Goal: Task Accomplishment & Management: Complete application form

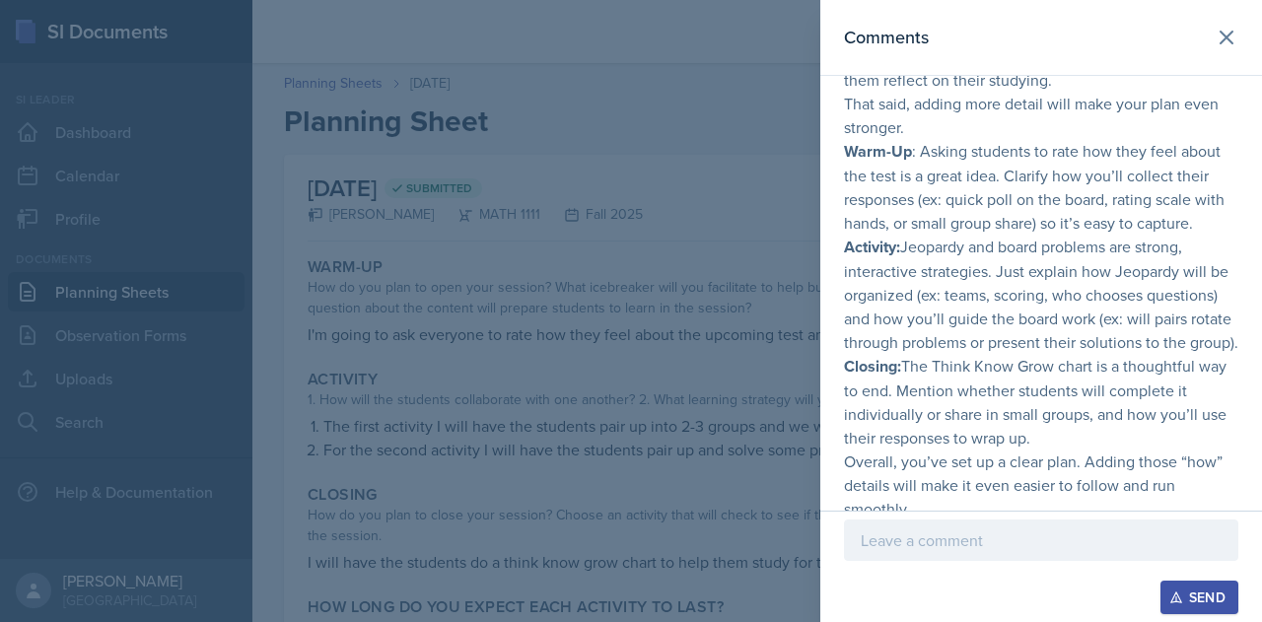
scroll to position [231, 0]
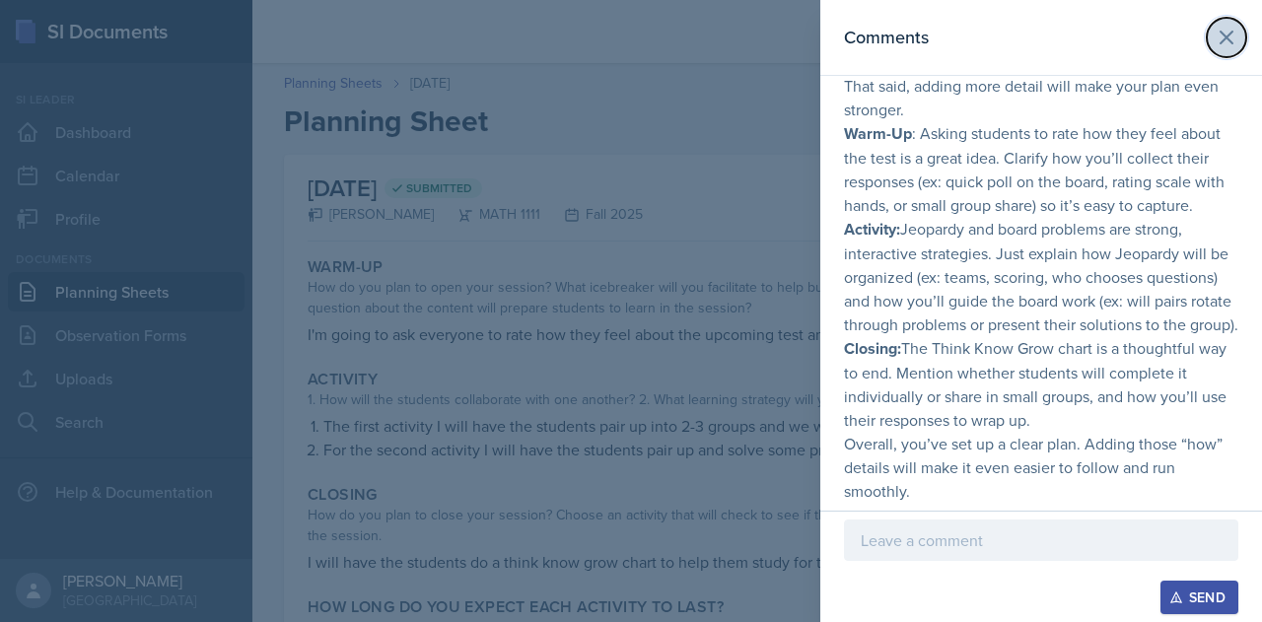
click at [1220, 35] on icon at bounding box center [1226, 38] width 12 height 12
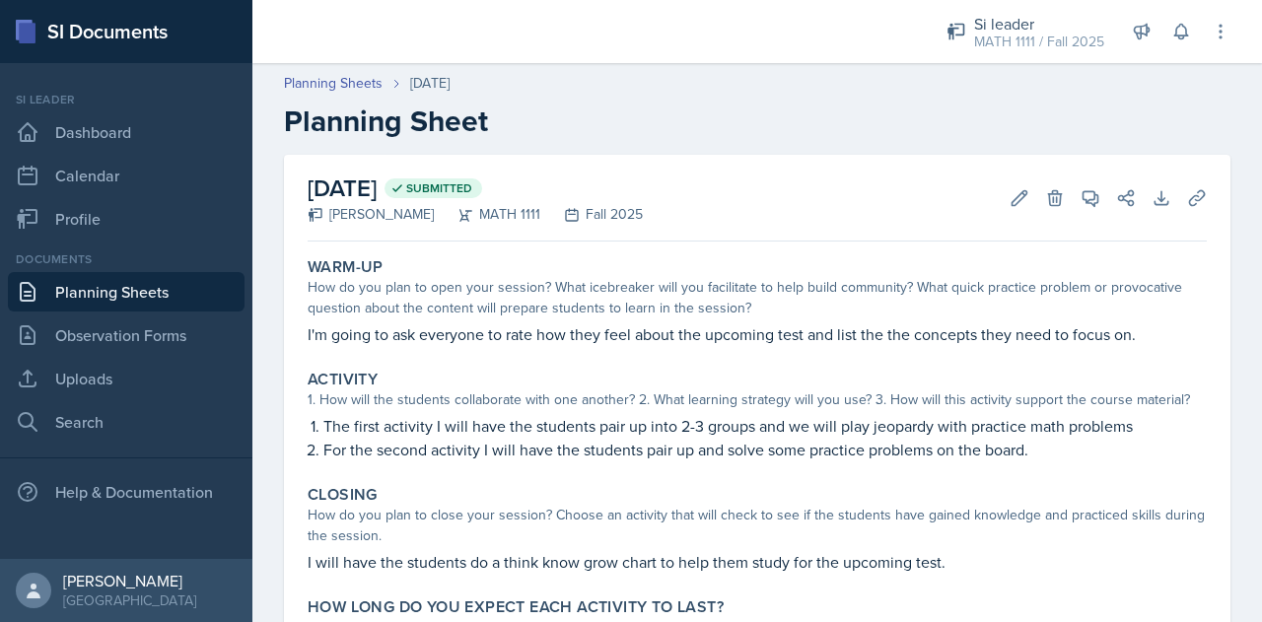
click at [779, 603] on div "How long do you expect each activity to last?" at bounding box center [757, 607] width 899 height 20
click at [719, 465] on div "Activity 1. How will the students collaborate with one another? 2. What learnin…" at bounding box center [757, 415] width 915 height 107
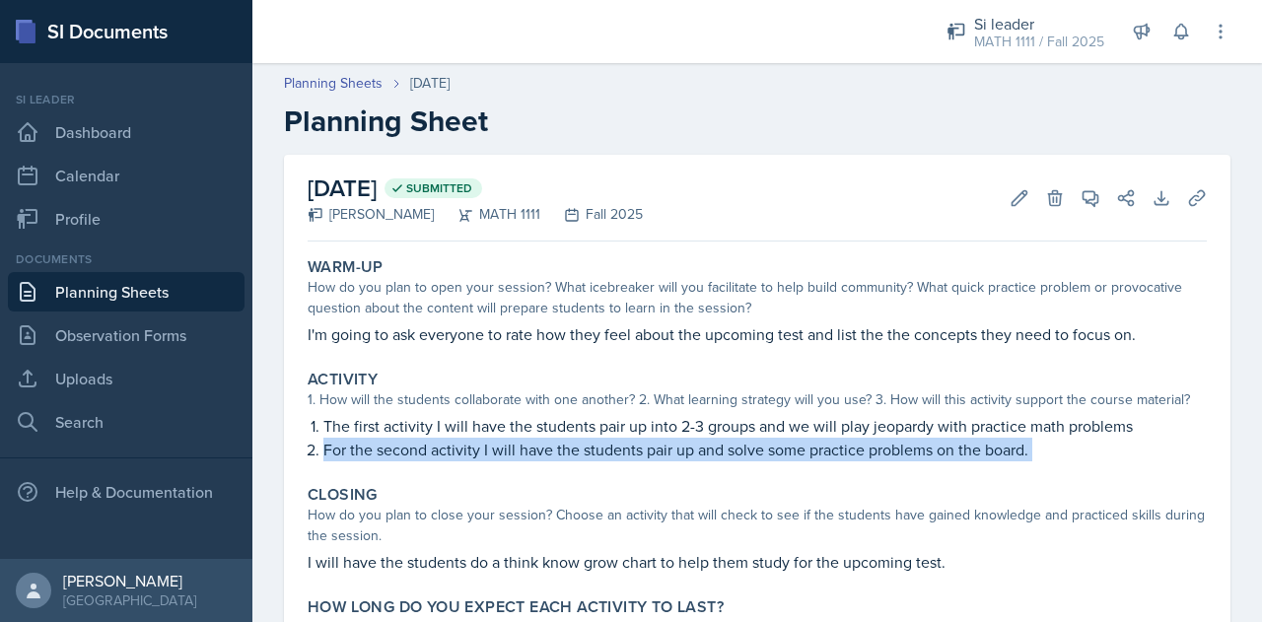
click at [719, 465] on div "Activity 1. How will the students collaborate with one another? 2. What learnin…" at bounding box center [757, 415] width 915 height 107
click at [96, 332] on link "Observation Forms" at bounding box center [126, 334] width 237 height 39
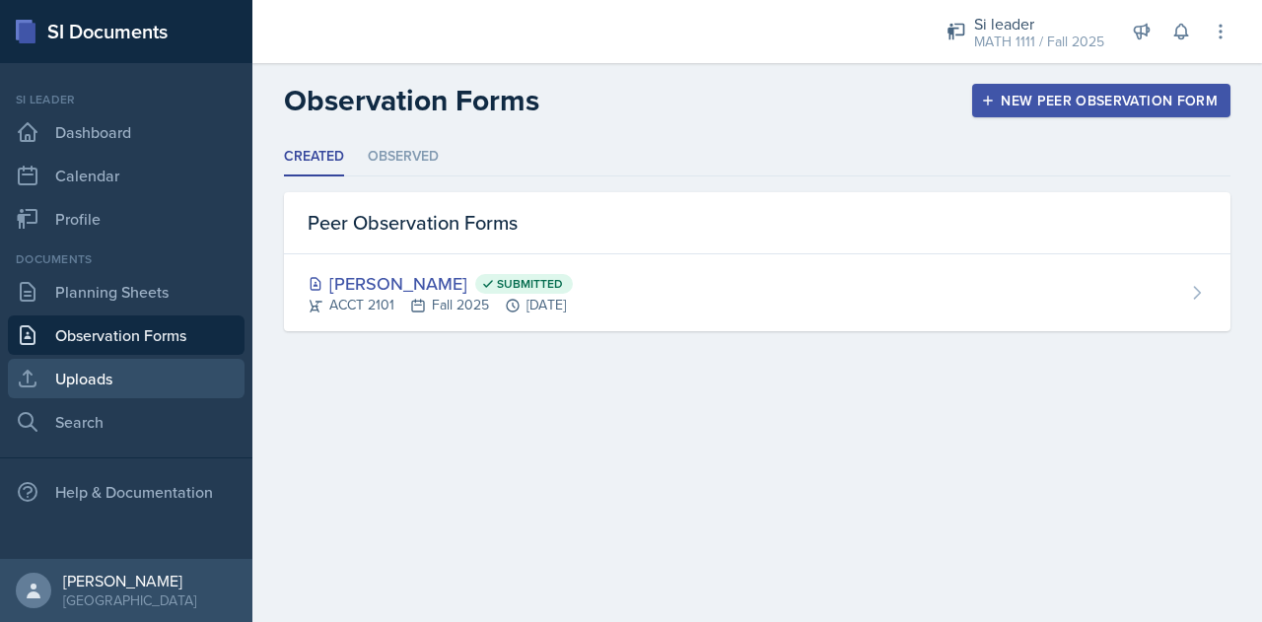
click at [106, 373] on link "Uploads" at bounding box center [126, 378] width 237 height 39
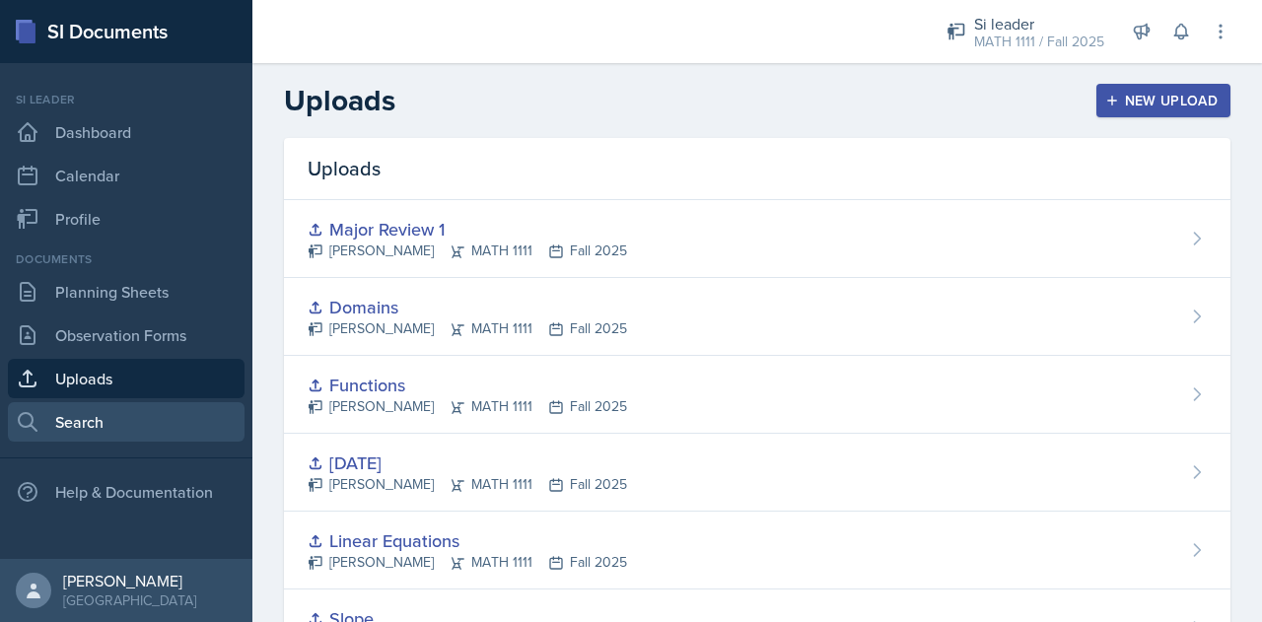
click at [108, 403] on link "Search" at bounding box center [126, 421] width 237 height 39
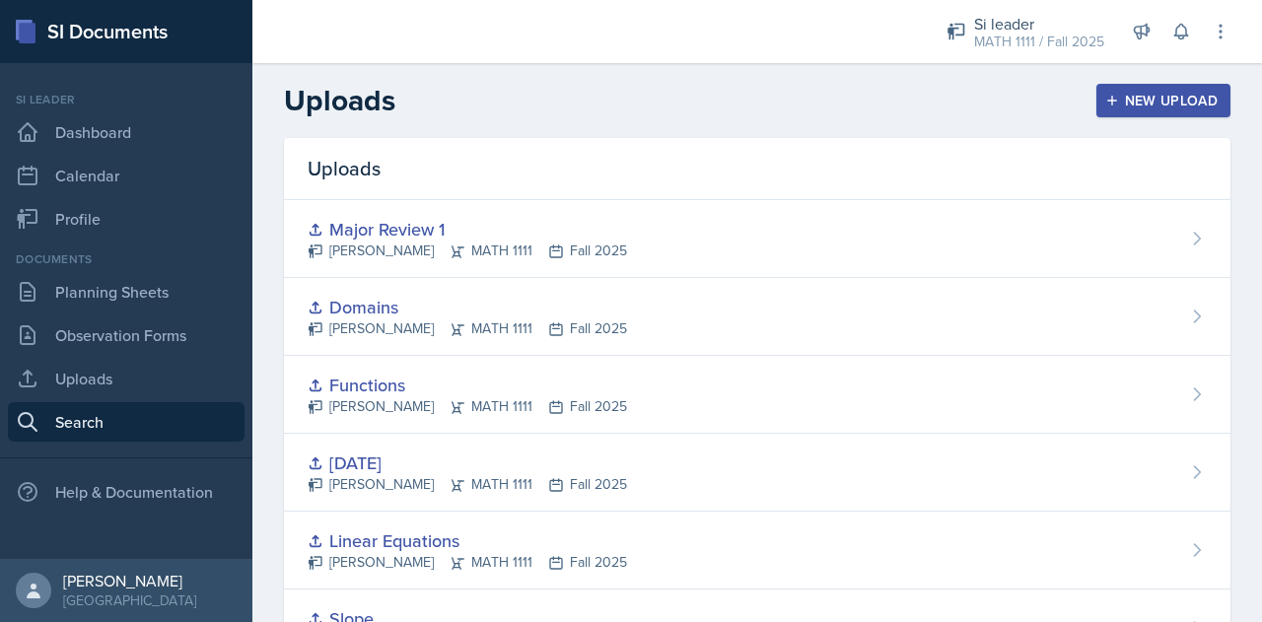
select select "all"
select select "1"
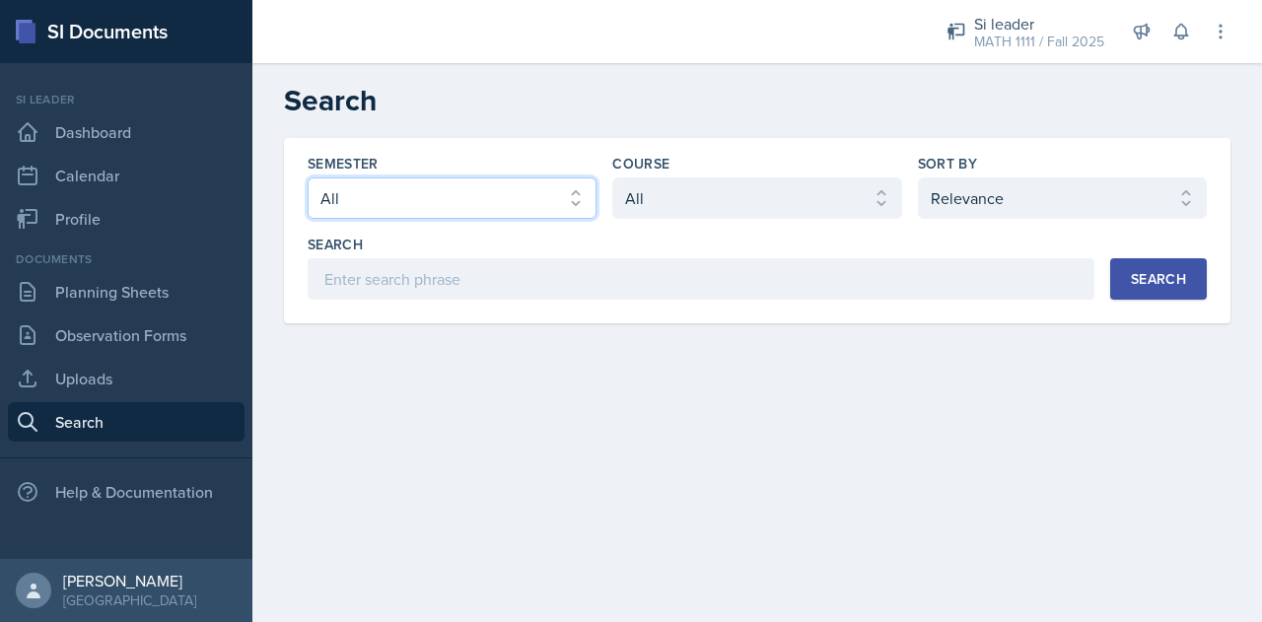
click at [436, 204] on select "Select semester All Fall 2025 Summer 2025 Spring 2025 Fall 2024 Summer 2024 Spr…" at bounding box center [452, 197] width 289 height 41
select select "2bed604d-1099-4043-b1bc-2365e8740244"
click at [308, 177] on select "Select semester All Fall 2025 Summer 2025 Spring 2025 Fall 2024 Summer 2024 Spr…" at bounding box center [452, 197] width 289 height 41
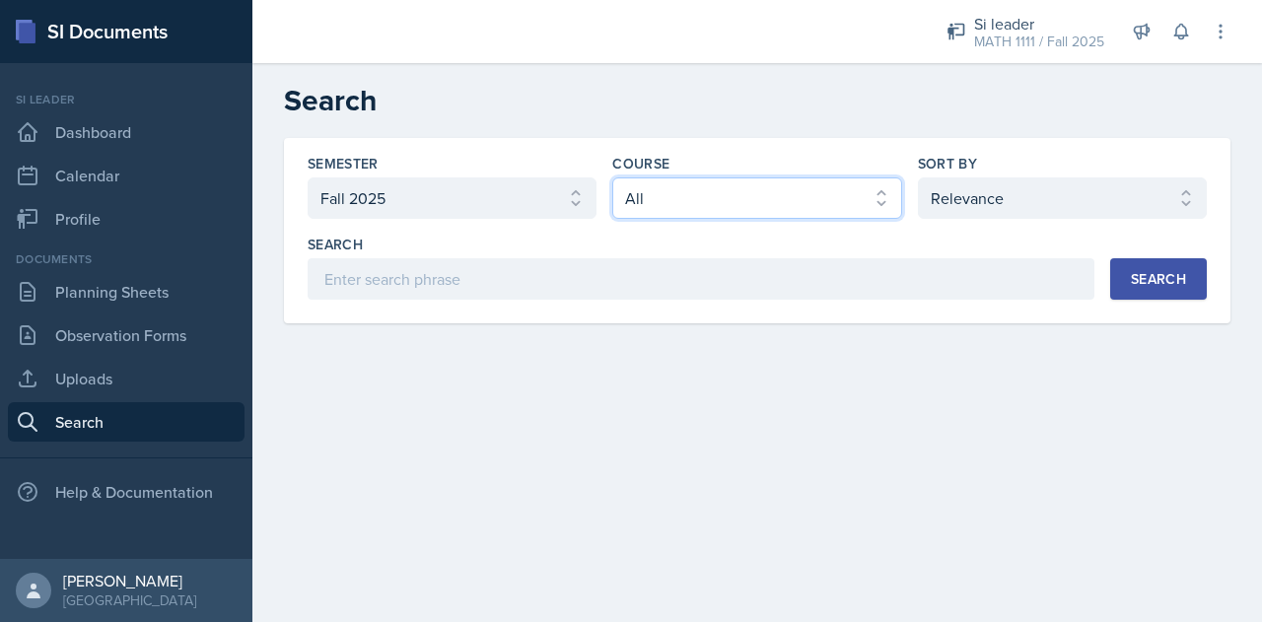
click at [662, 210] on select "Select course All ACCT 2101 ACCT 2102 ACCT 4050 ANTH 1102 ANTH 3301 ARCH 1000 A…" at bounding box center [756, 197] width 289 height 41
select select "5bfde3fe-6375-4519-a868-95dd30d0bb1b"
click at [612, 177] on select "Select course All ACCT 2101 ACCT 2102 ACCT 4050 ANTH 1102 ANTH 3301 ARCH 1000 A…" at bounding box center [756, 197] width 289 height 41
click at [1152, 280] on div "Search" at bounding box center [1158, 279] width 55 height 16
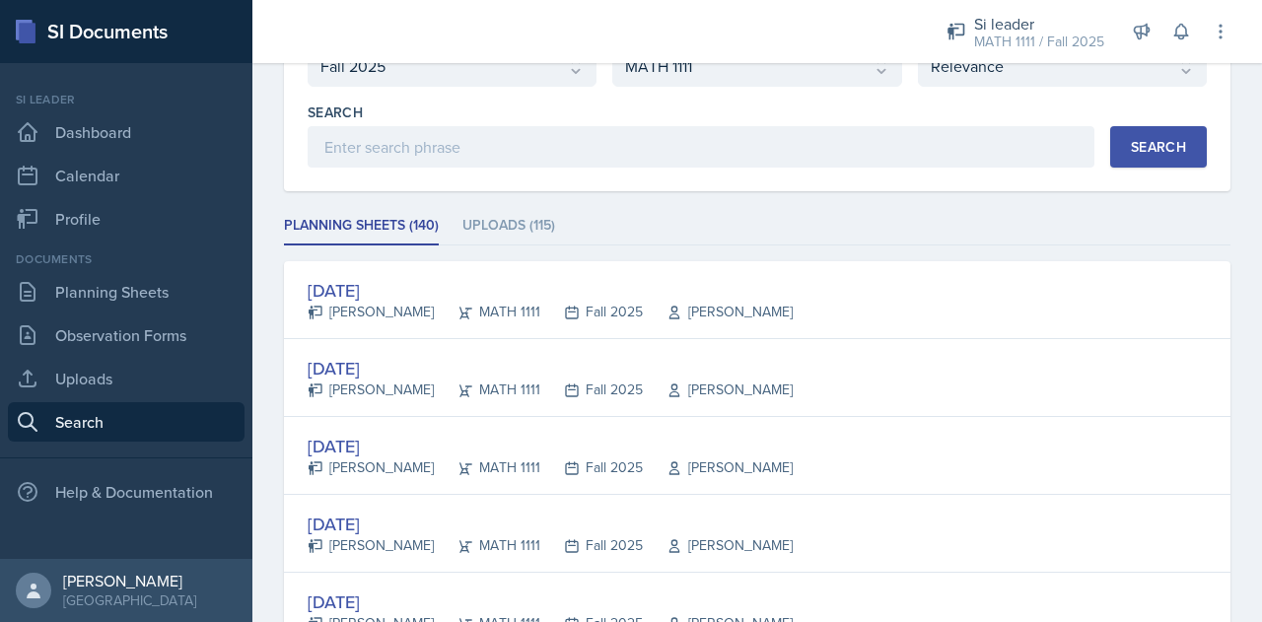
scroll to position [134, 0]
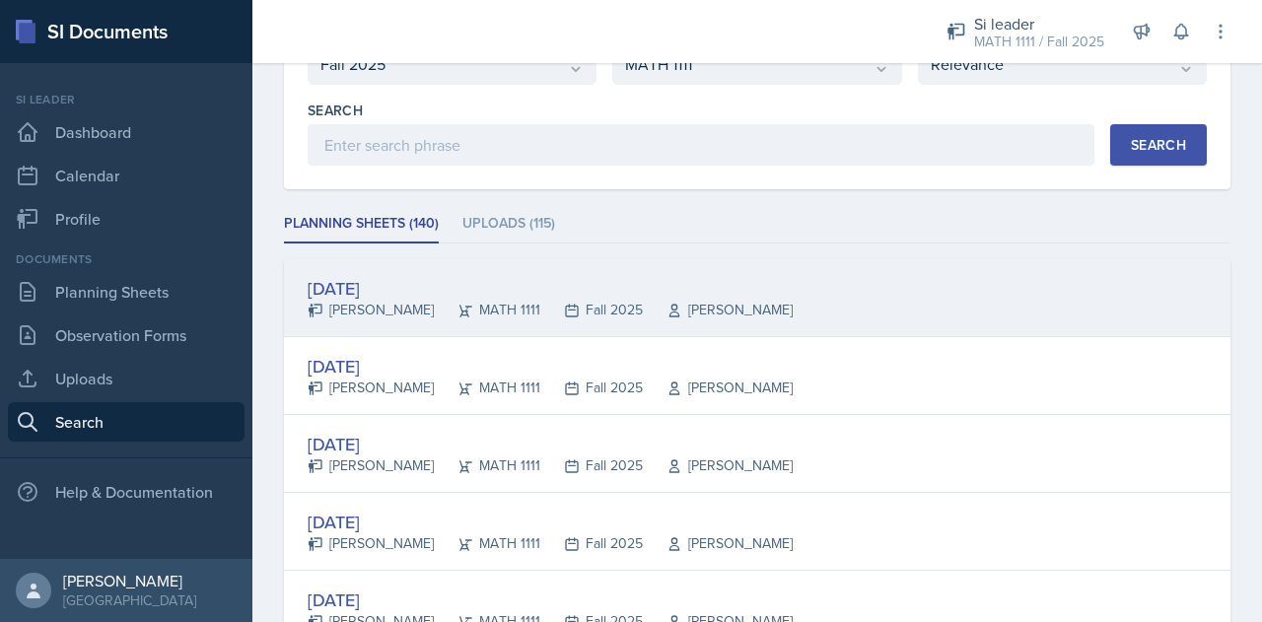
click at [400, 270] on div "[DATE] [PERSON_NAME] MATH 1111 Fall 2025 [PERSON_NAME]" at bounding box center [757, 298] width 946 height 78
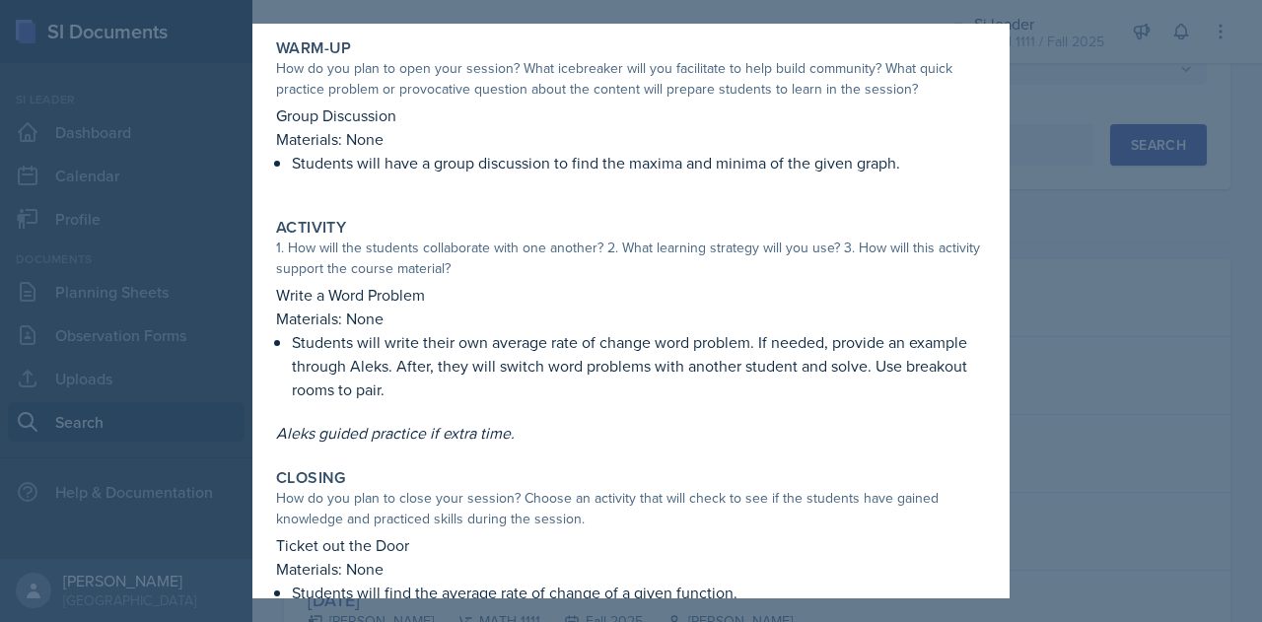
scroll to position [0, 0]
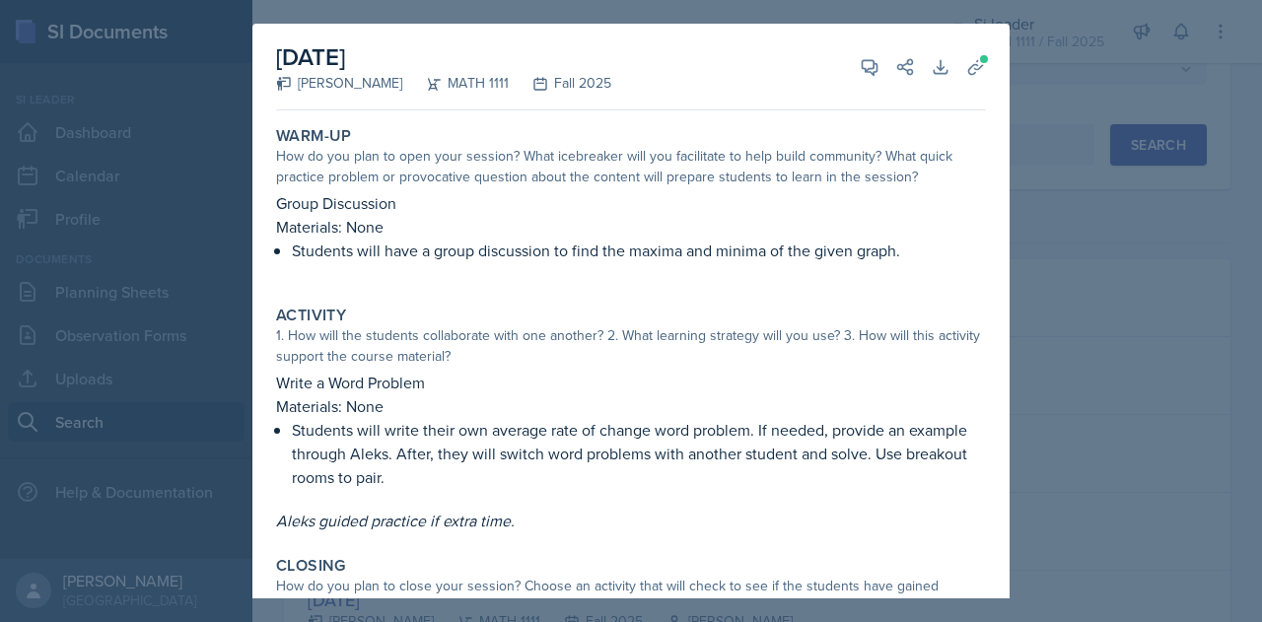
click at [1049, 147] on div at bounding box center [631, 311] width 1262 height 622
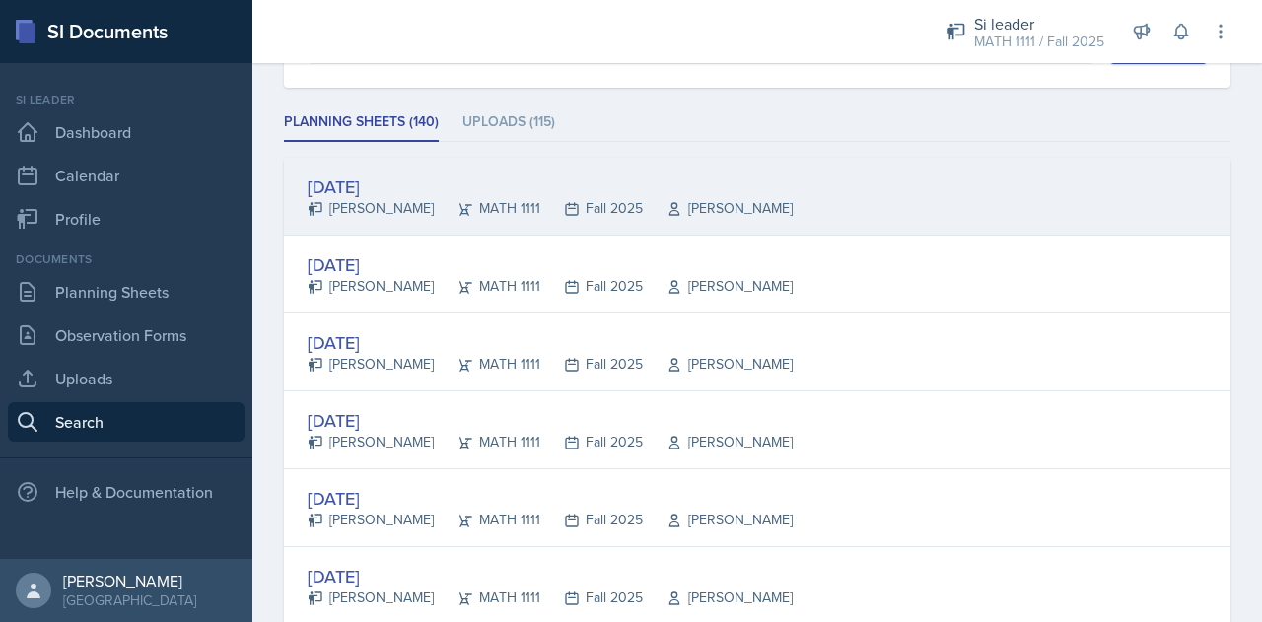
scroll to position [237, 0]
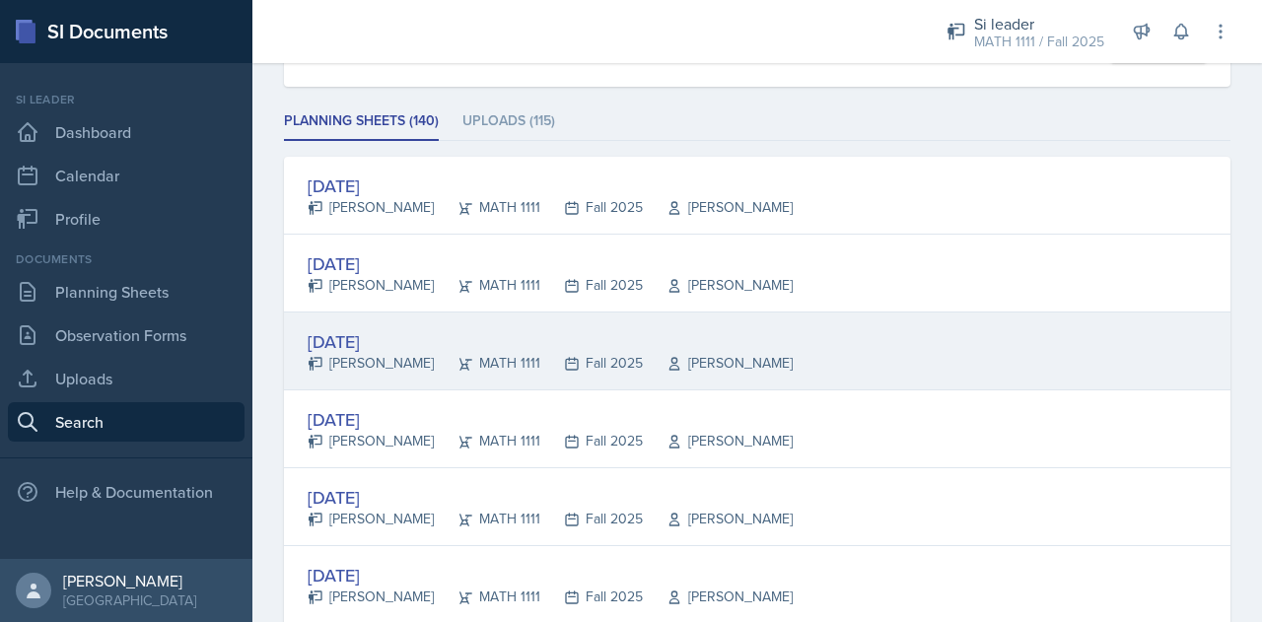
click at [345, 316] on div "[DATE] [PERSON_NAME] MATH 1111 Fall 2025 [PERSON_NAME]" at bounding box center [757, 352] width 946 height 78
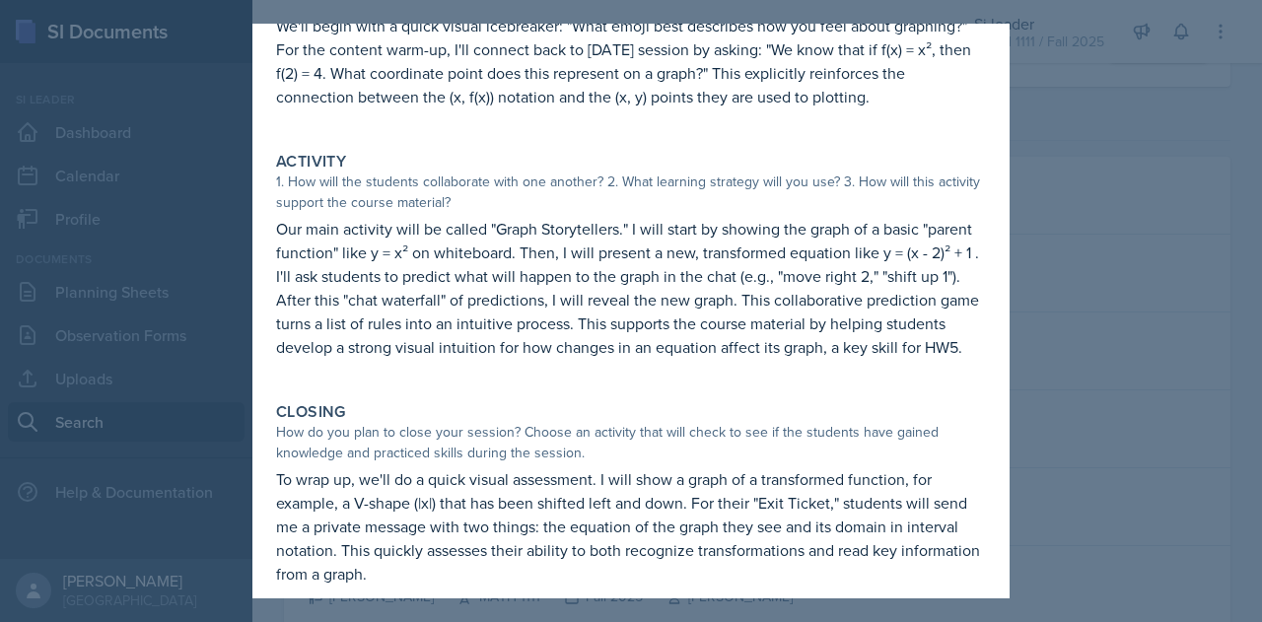
scroll to position [330, 0]
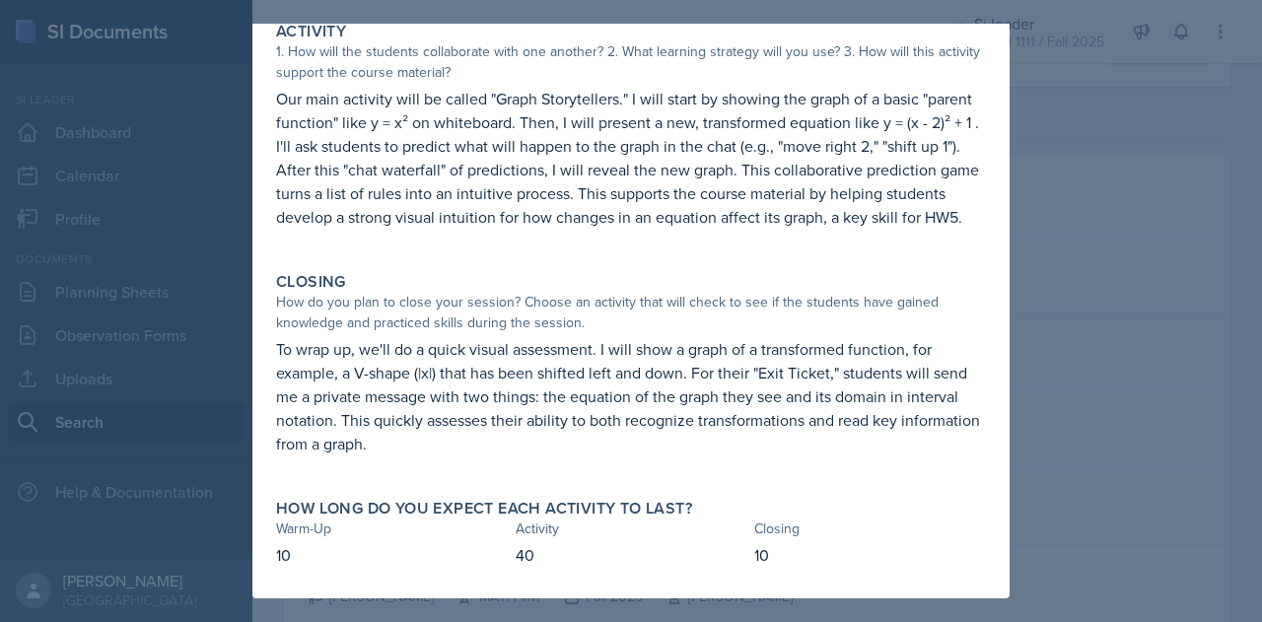
click at [1090, 336] on div at bounding box center [631, 311] width 1262 height 622
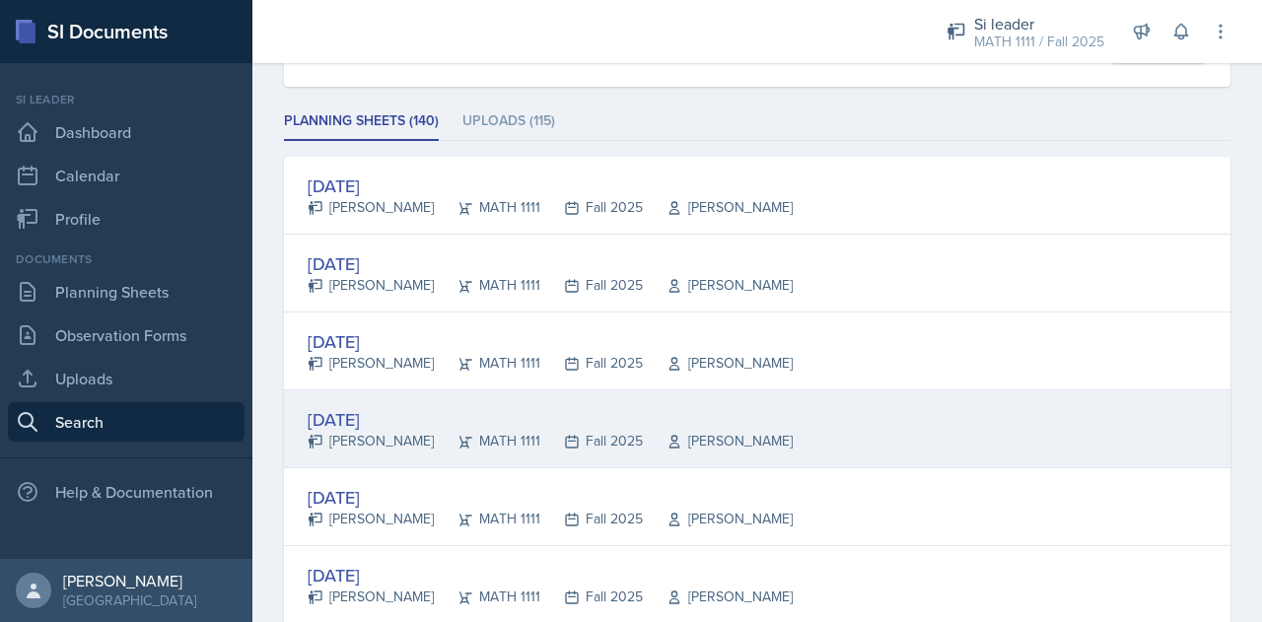
click at [377, 410] on div "[DATE]" at bounding box center [550, 419] width 485 height 27
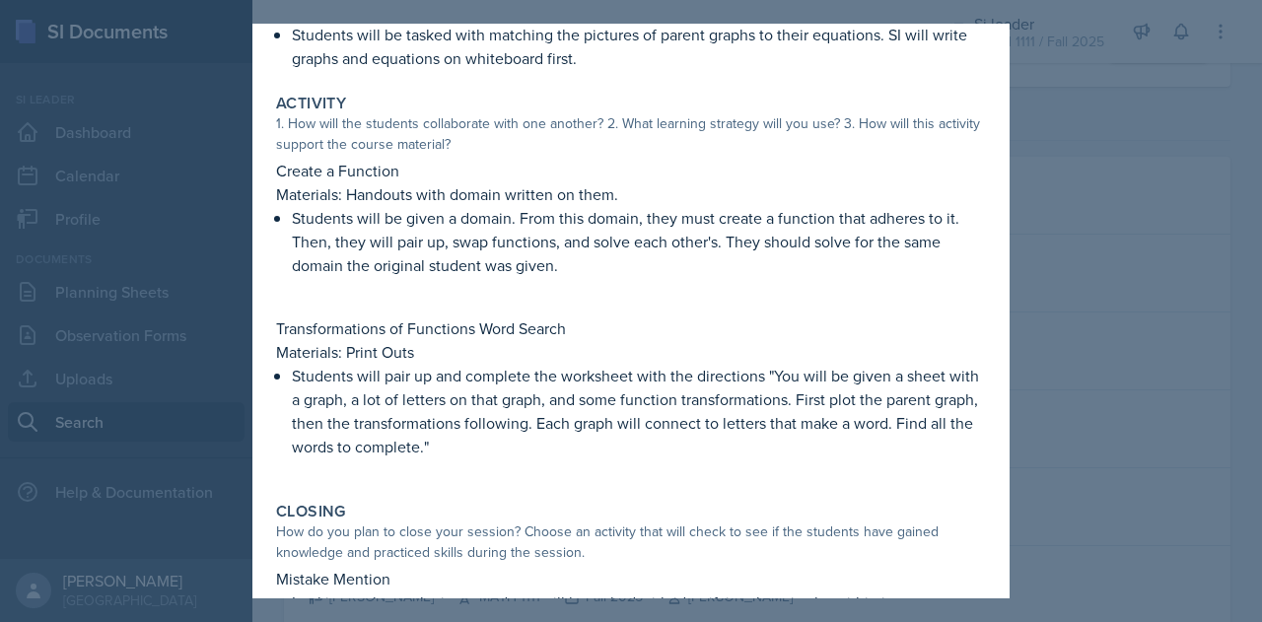
scroll to position [376, 0]
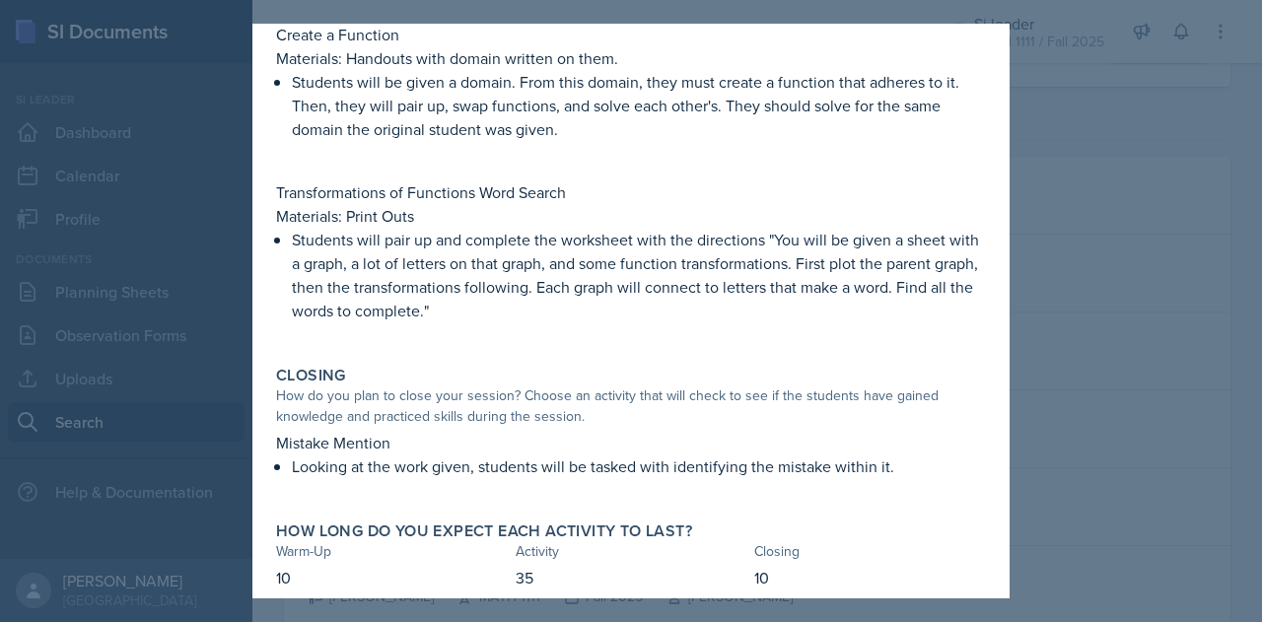
click at [214, 153] on div at bounding box center [631, 311] width 1262 height 622
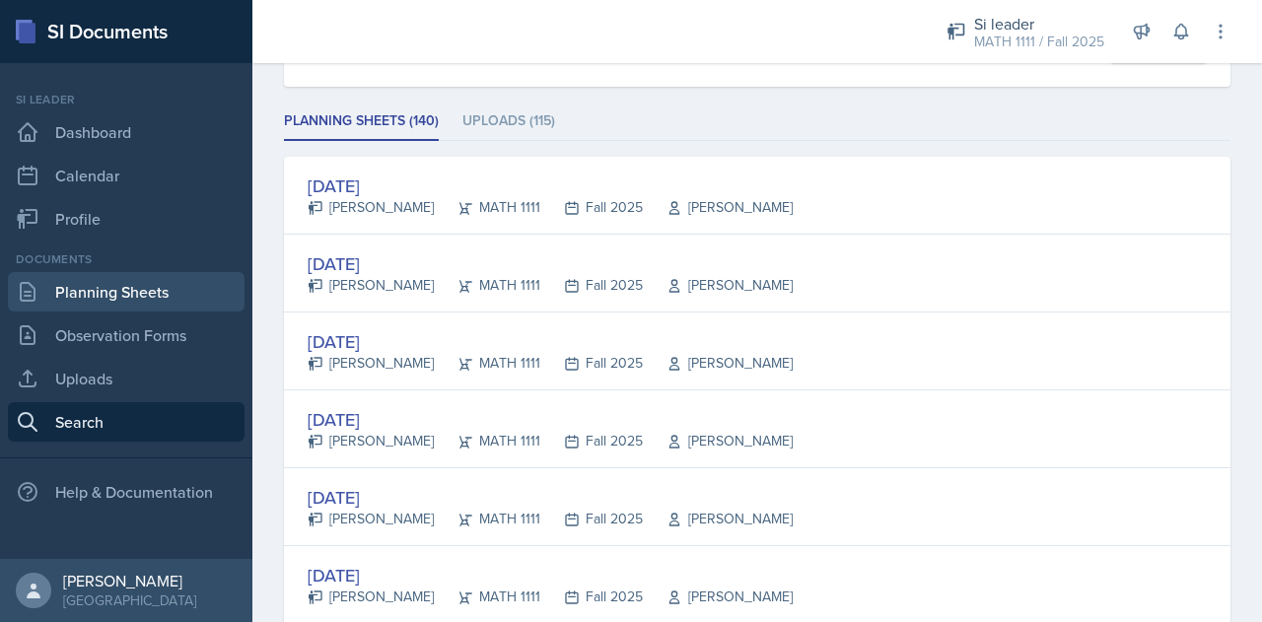
click at [155, 296] on link "Planning Sheets" at bounding box center [126, 291] width 237 height 39
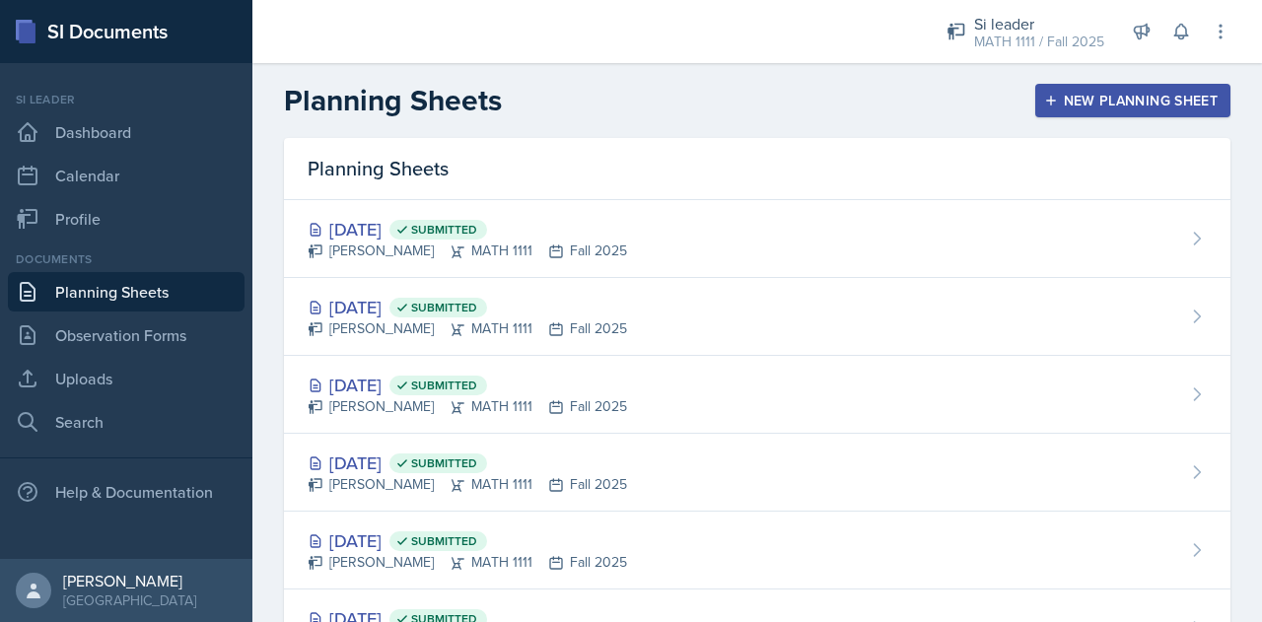
click at [1187, 100] on div "New Planning Sheet" at bounding box center [1133, 101] width 170 height 16
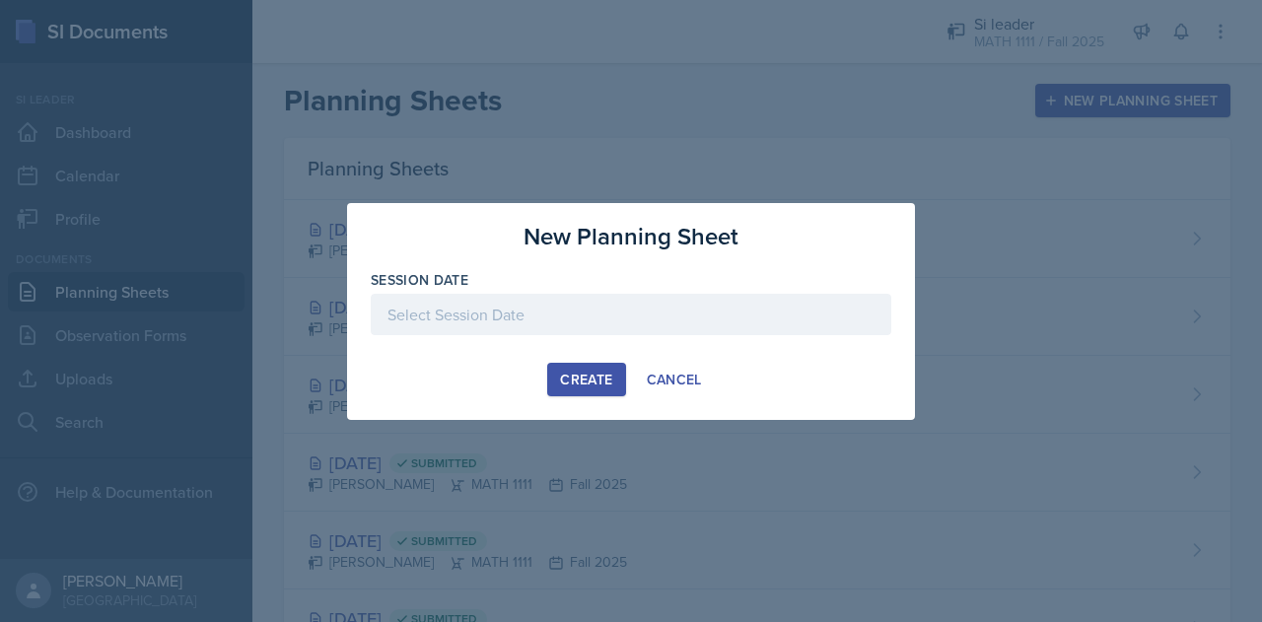
click at [562, 305] on div at bounding box center [631, 314] width 521 height 41
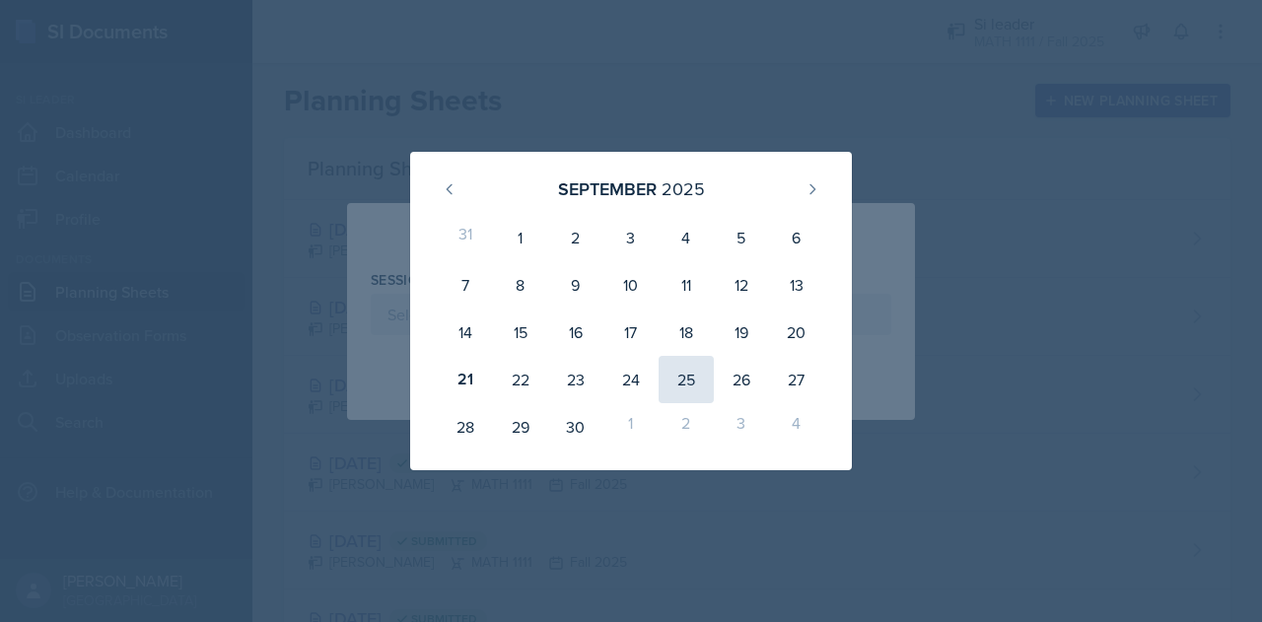
click at [668, 371] on div "25" at bounding box center [686, 379] width 55 height 47
type input "[DATE]"
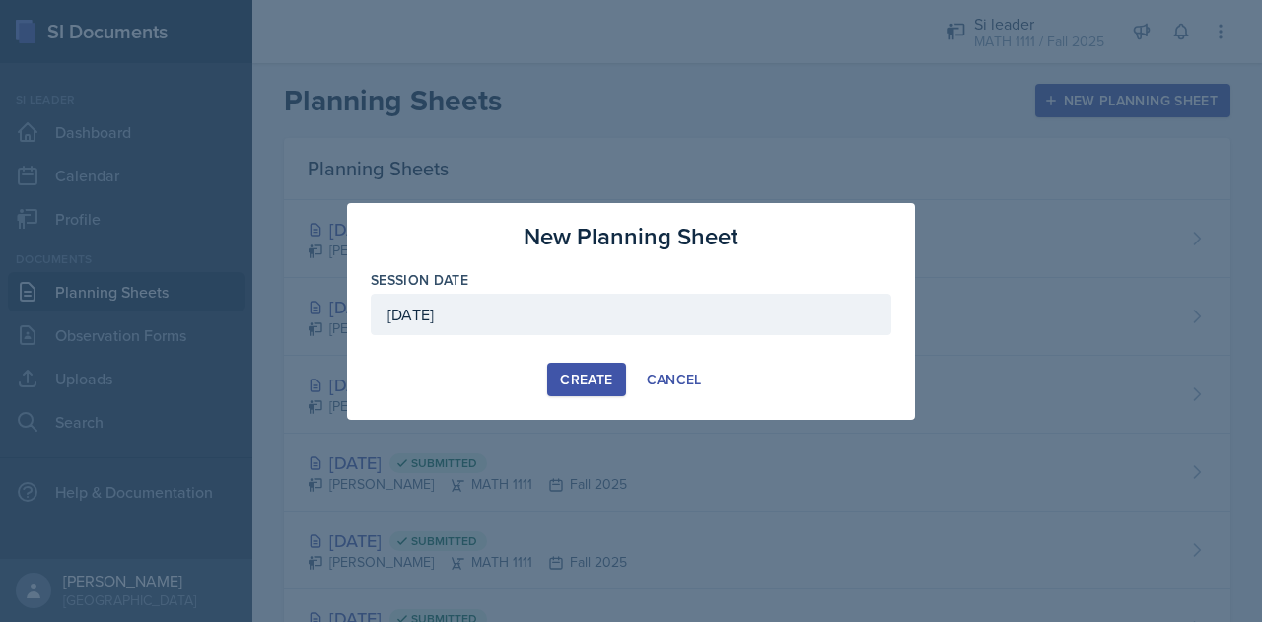
click at [586, 395] on div "New Planning Sheet Session Date [DATE] [DATE] 31 1 2 3 4 5 6 7 8 9 10 11 12 13 …" at bounding box center [631, 311] width 568 height 217
click at [588, 381] on div "Create" at bounding box center [586, 380] width 52 height 16
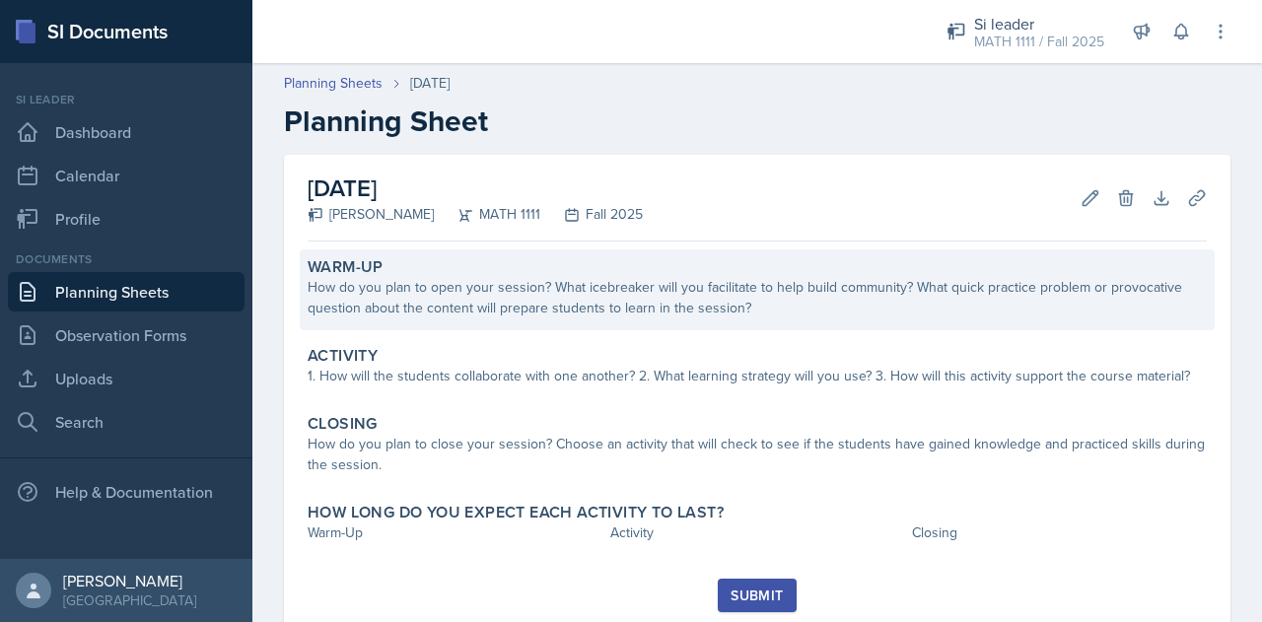
click at [585, 297] on div "How do you plan to open your session? What icebreaker will you facilitate to he…" at bounding box center [757, 297] width 899 height 41
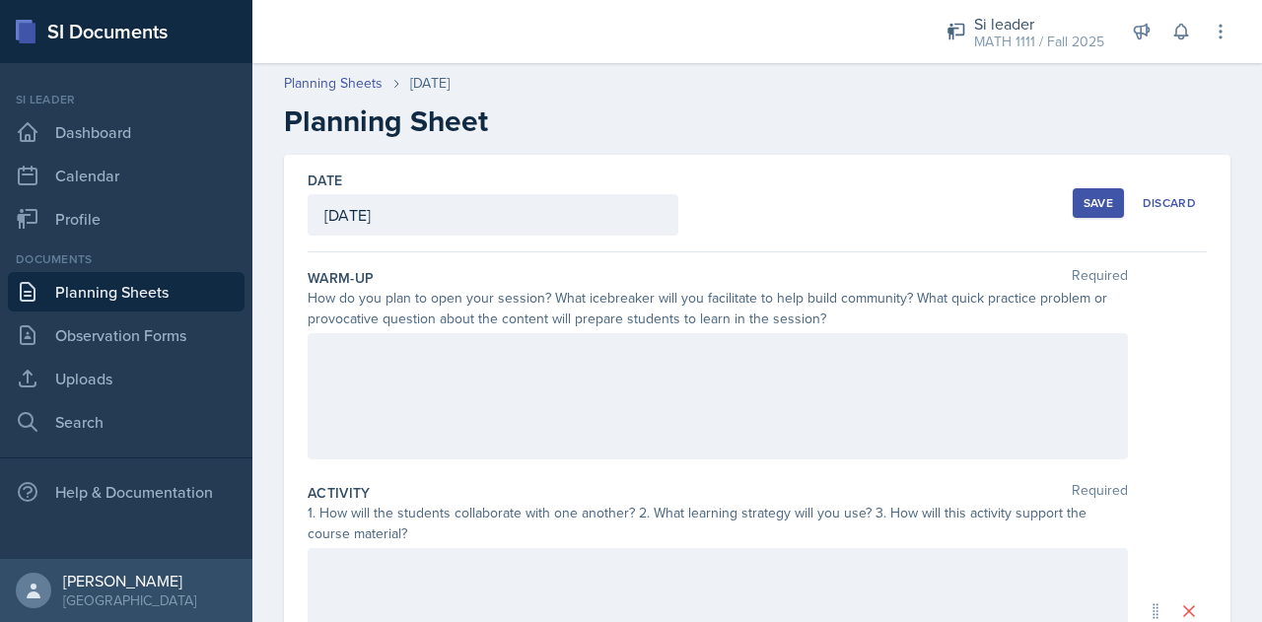
click at [678, 362] on div at bounding box center [718, 396] width 820 height 126
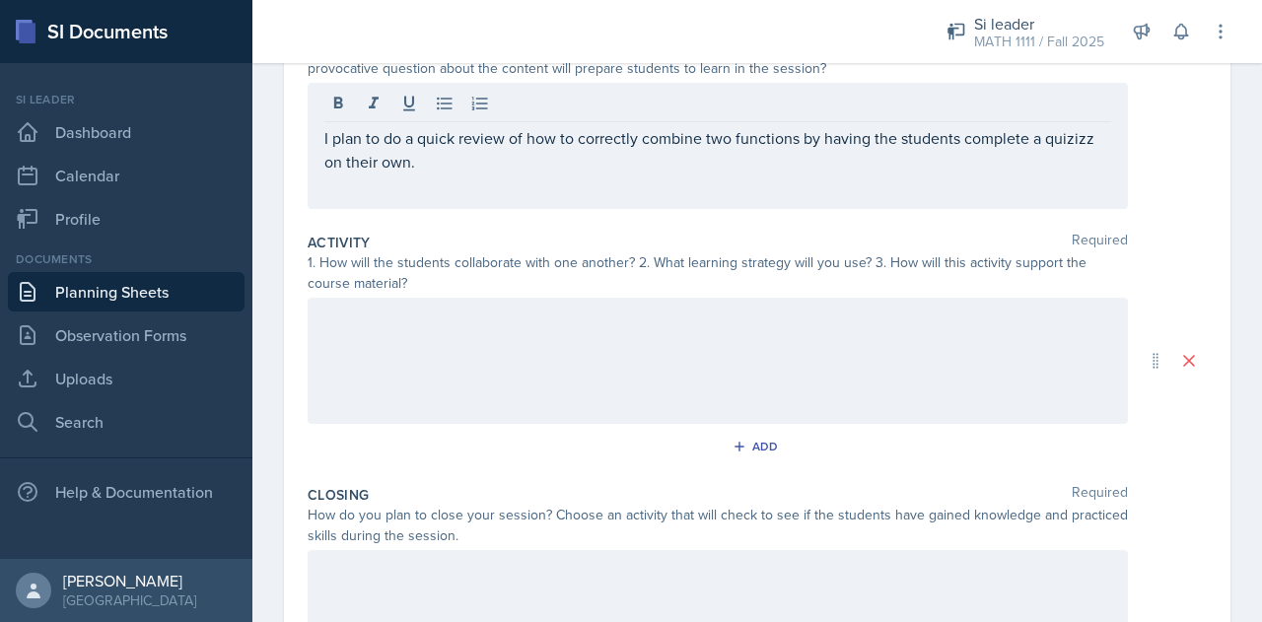
click at [636, 357] on div at bounding box center [718, 361] width 820 height 126
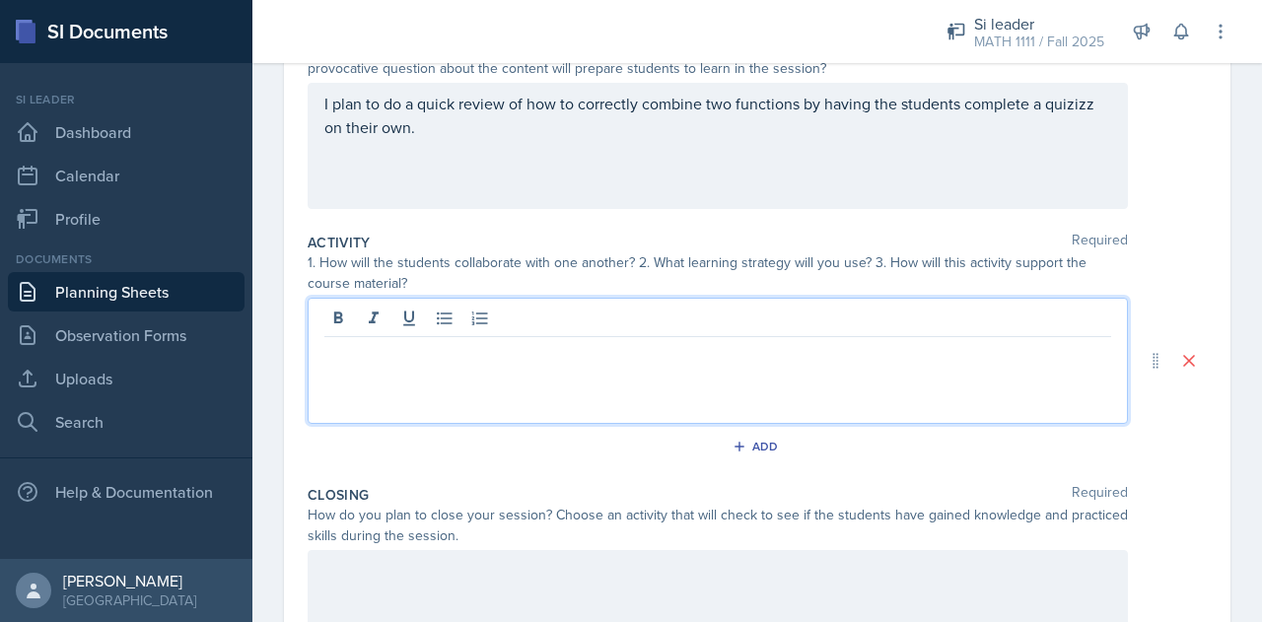
scroll to position [284, 0]
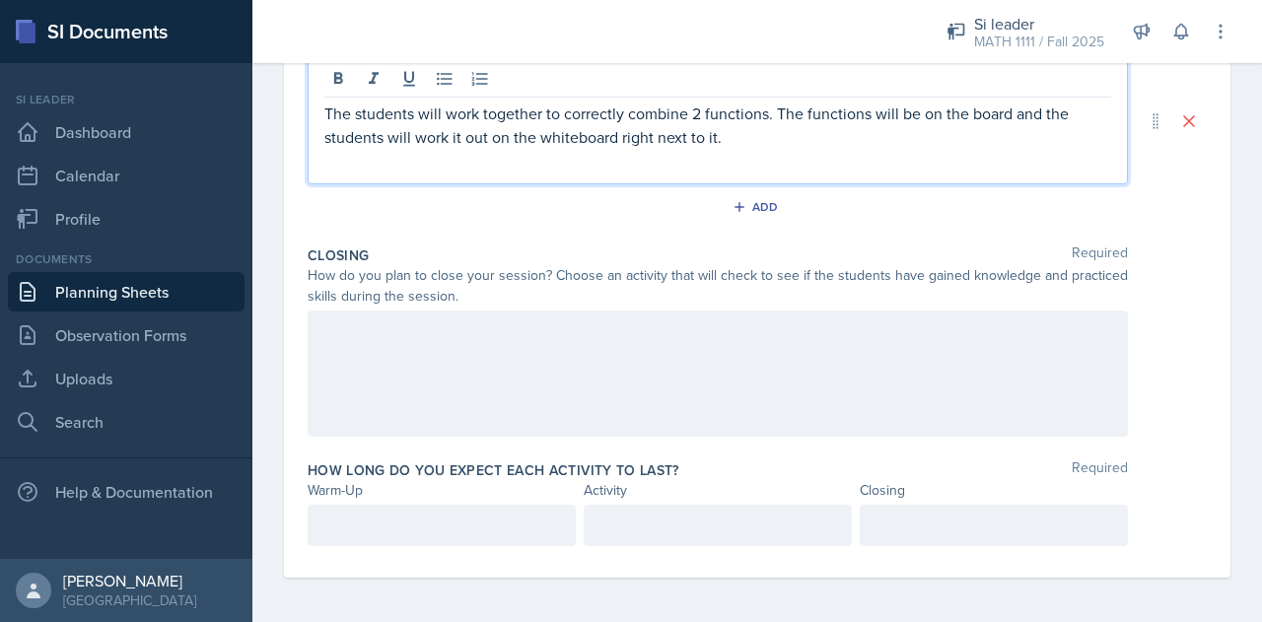
click at [580, 352] on div at bounding box center [718, 374] width 820 height 126
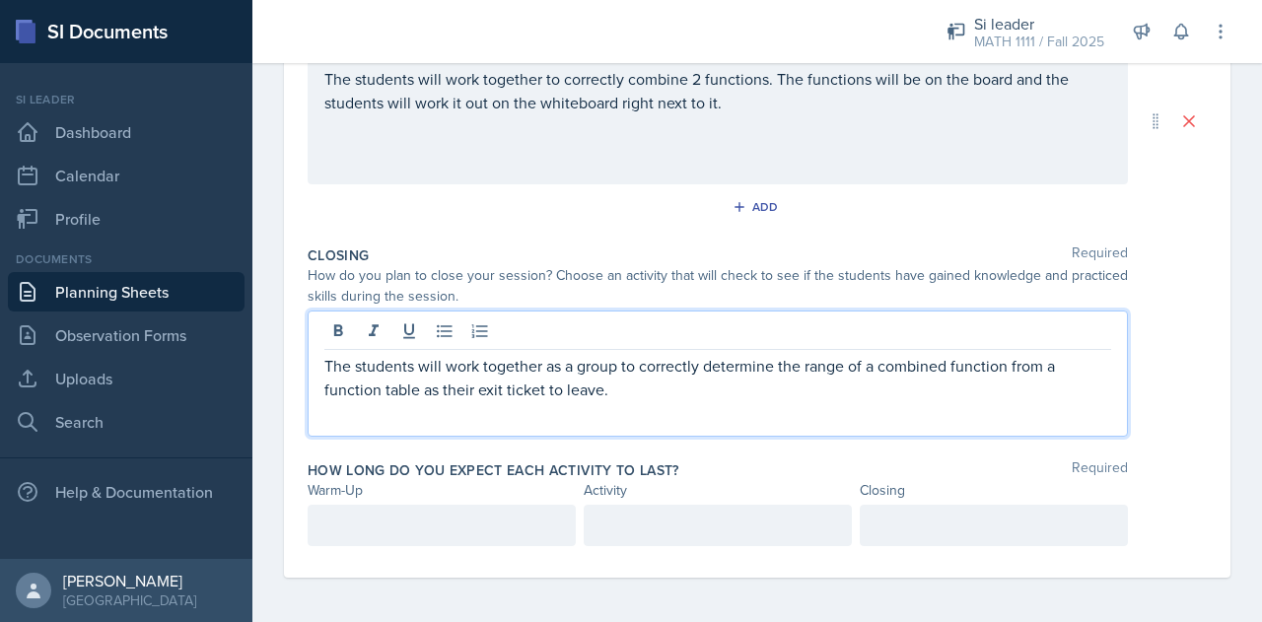
click at [919, 509] on div at bounding box center [994, 525] width 268 height 41
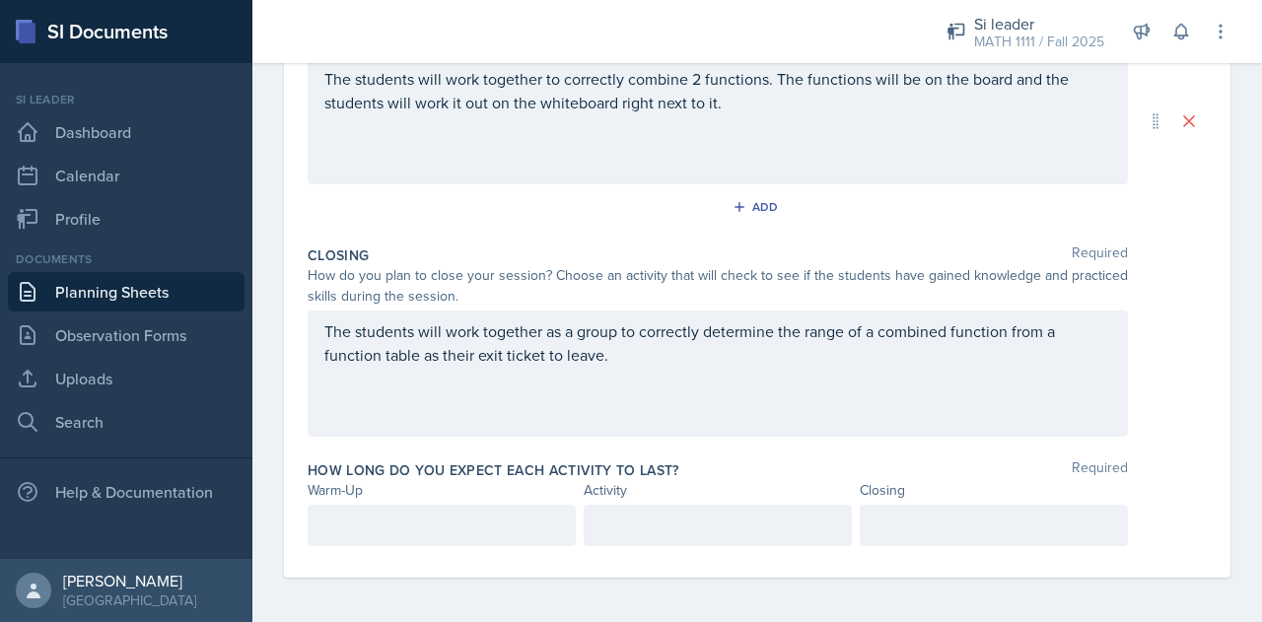
scroll to position [524, 0]
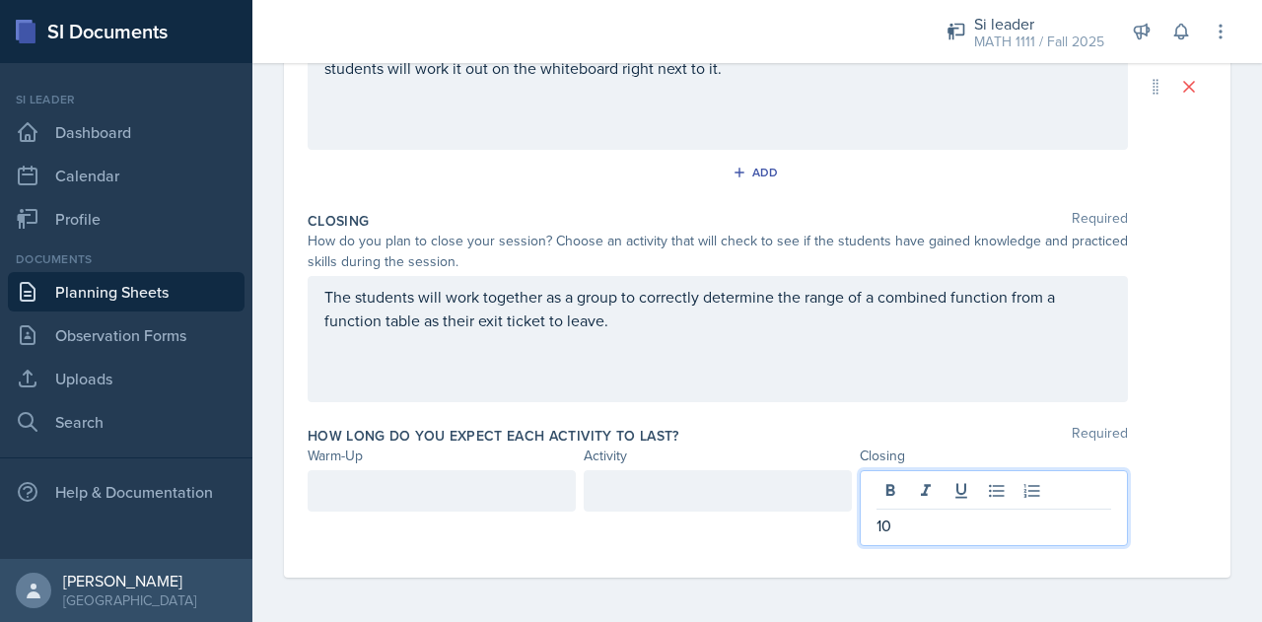
click at [732, 488] on div at bounding box center [718, 490] width 268 height 41
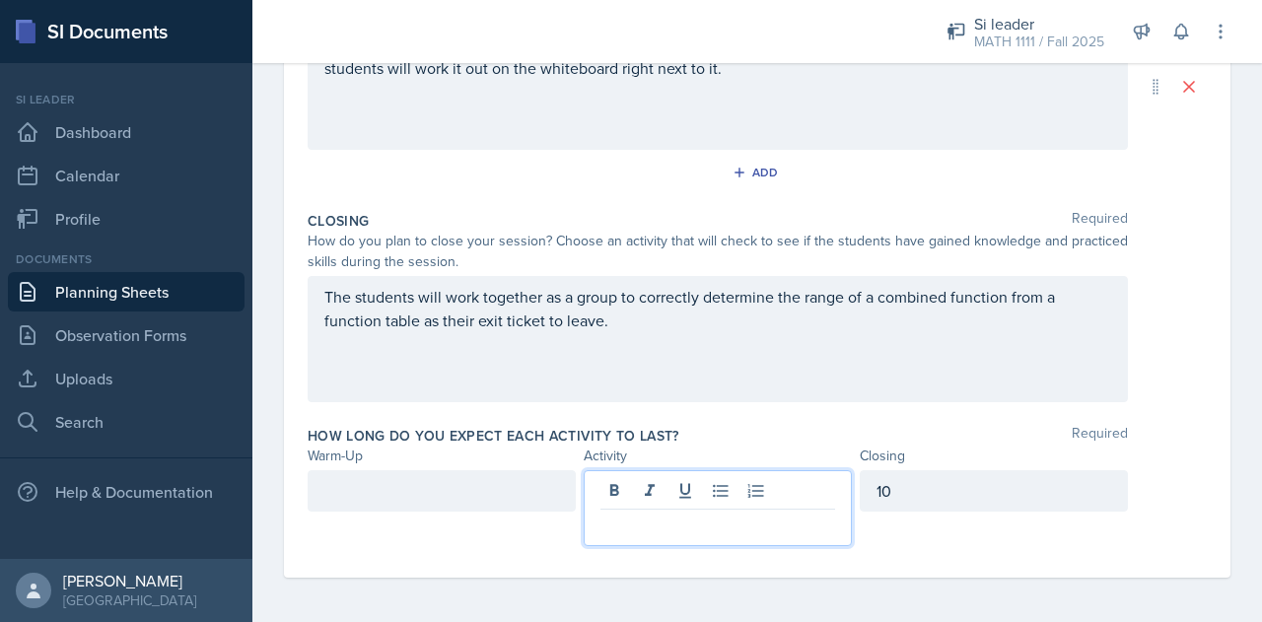
click at [505, 482] on div at bounding box center [442, 490] width 268 height 41
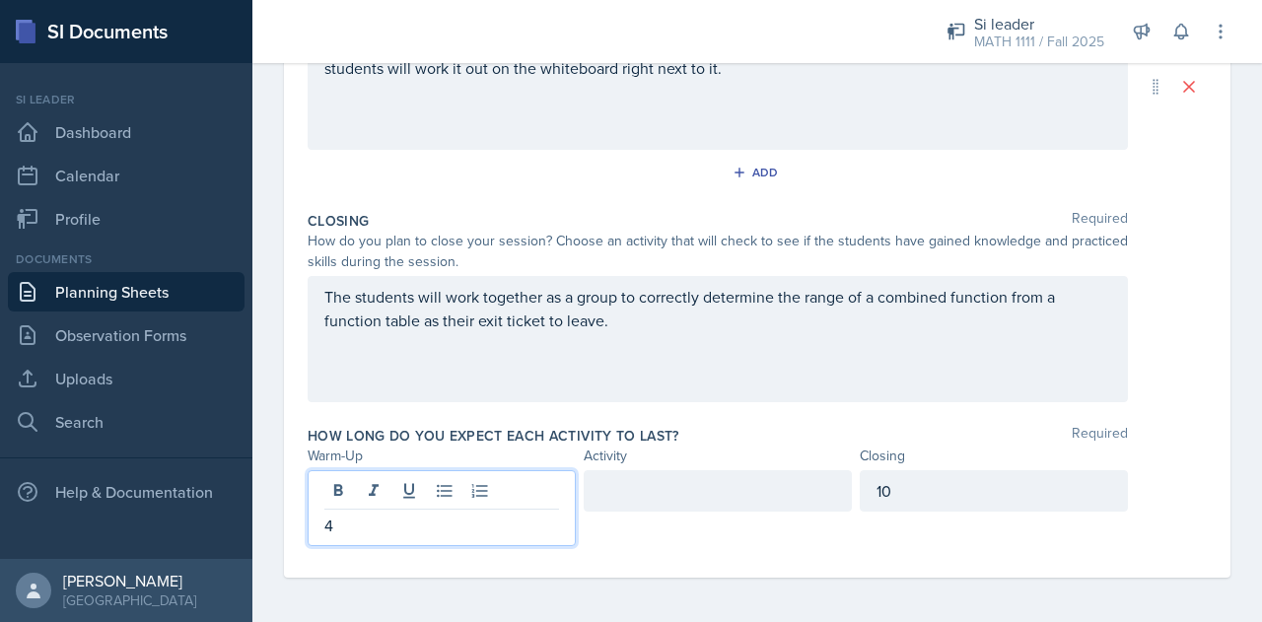
click at [613, 499] on div at bounding box center [718, 490] width 268 height 41
click at [455, 480] on div "4" at bounding box center [442, 508] width 268 height 76
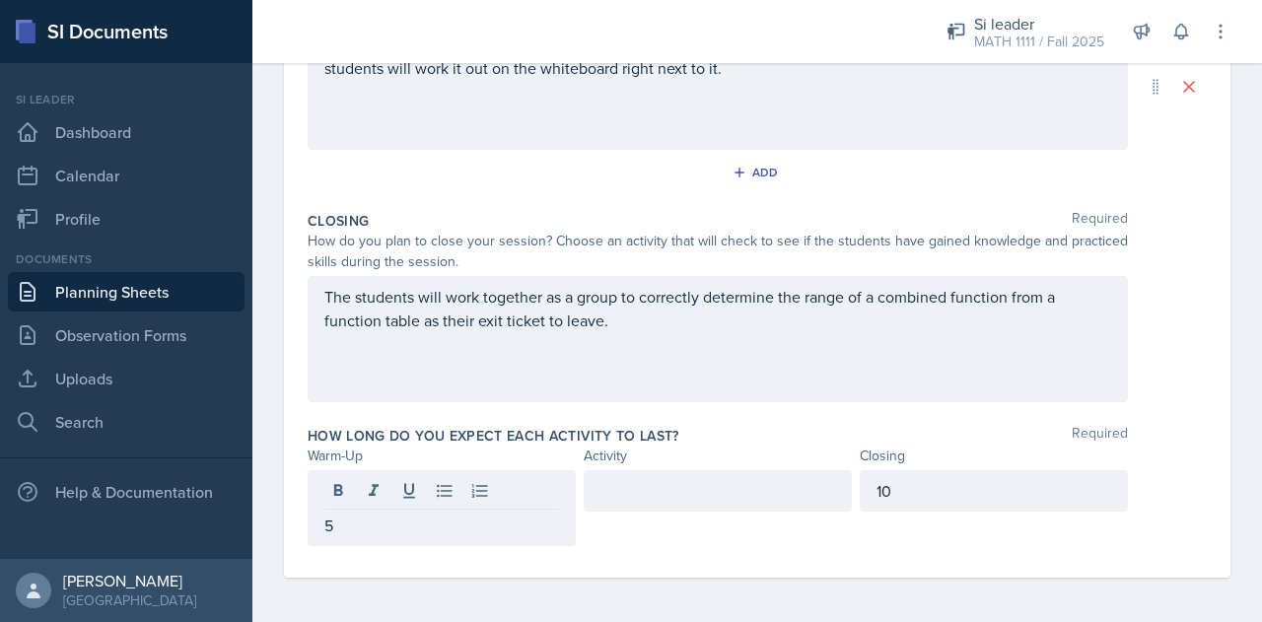
click at [651, 509] on div at bounding box center [718, 490] width 268 height 41
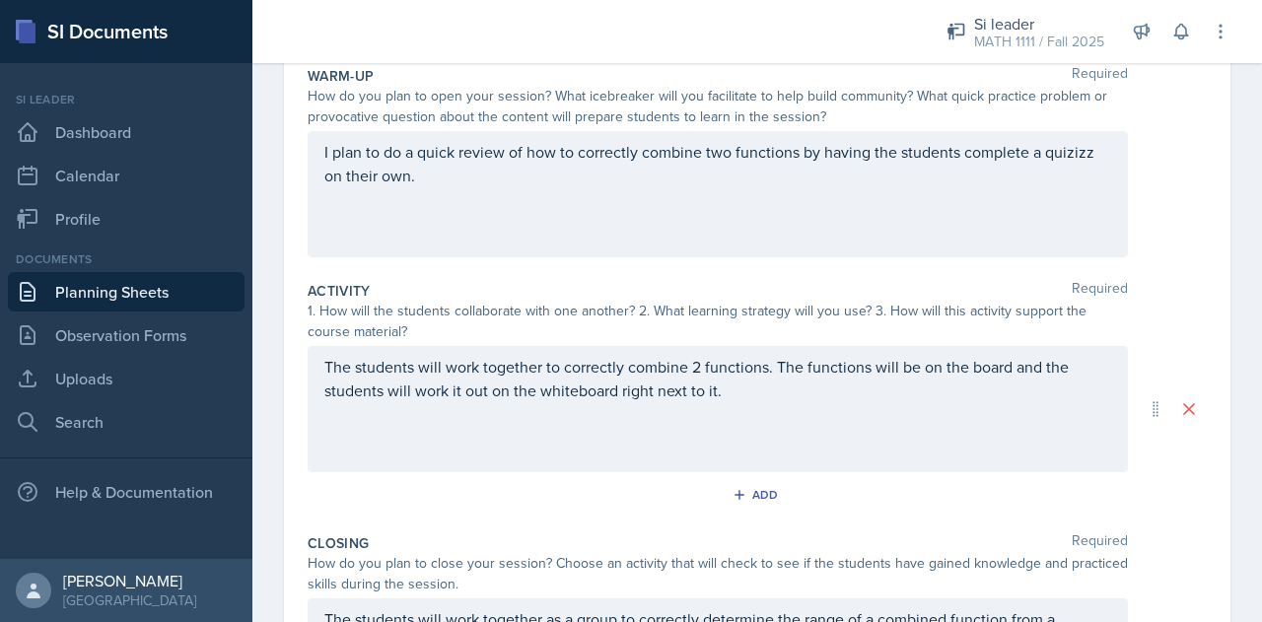
scroll to position [0, 0]
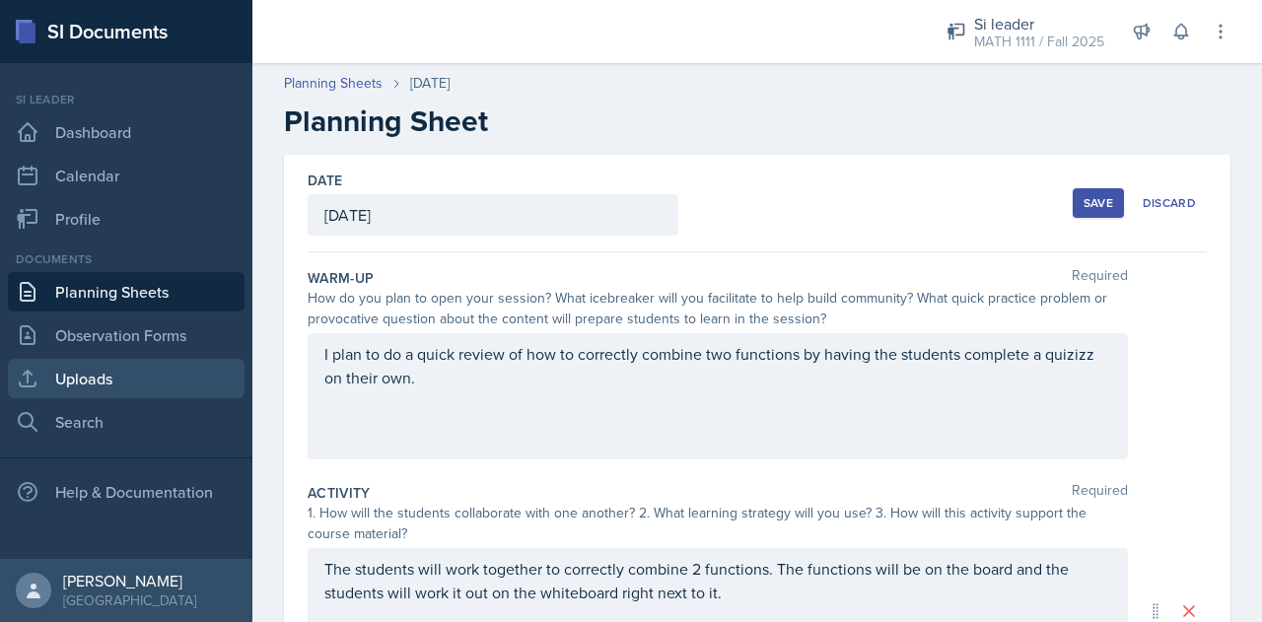
click at [132, 370] on link "Uploads" at bounding box center [126, 378] width 237 height 39
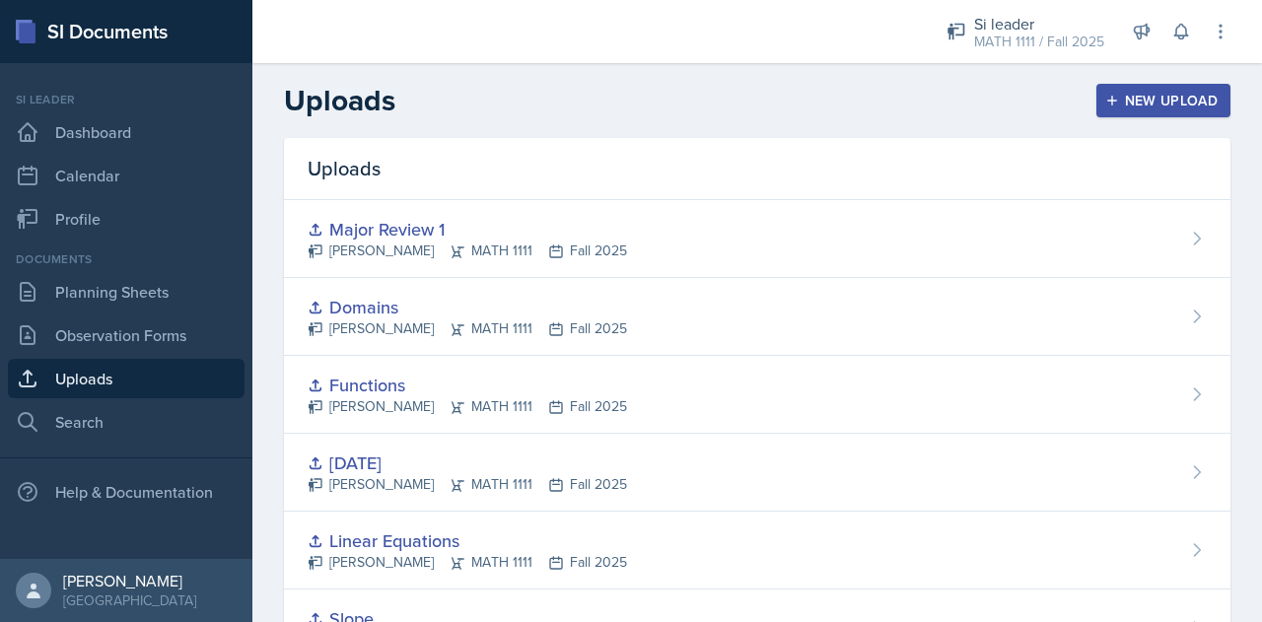
click at [1075, 117] on div "Uploads New Upload" at bounding box center [757, 100] width 1010 height 35
click at [1112, 107] on div "New Upload" at bounding box center [1163, 101] width 109 height 16
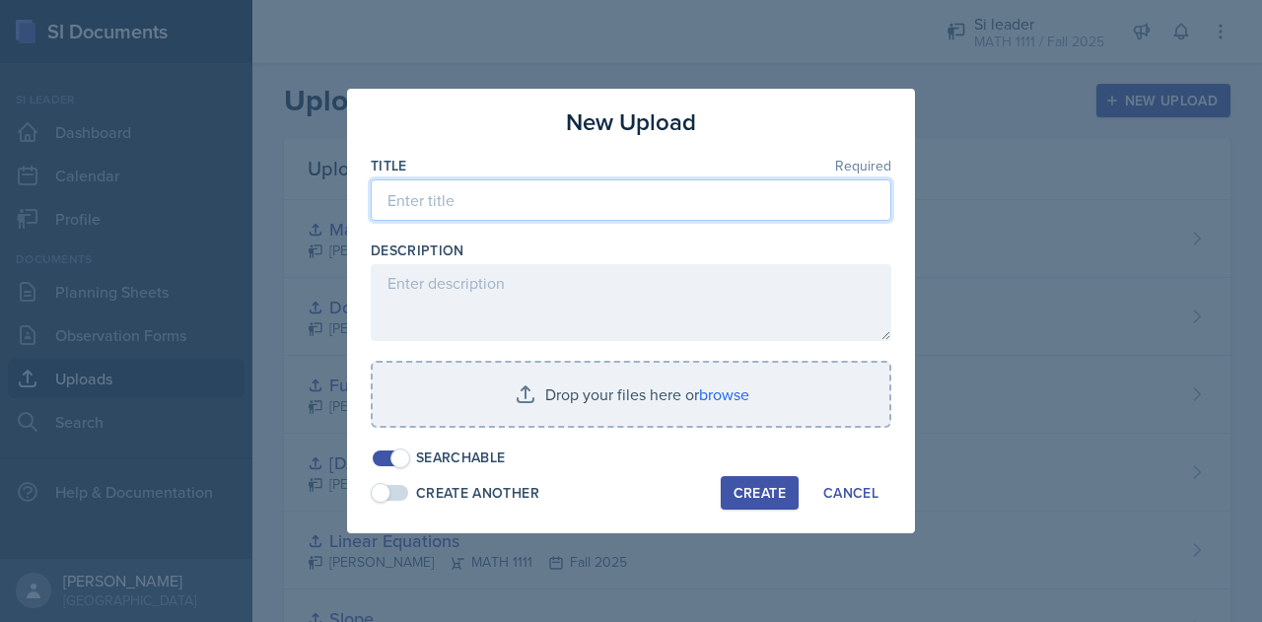
click at [678, 216] on input at bounding box center [631, 199] width 521 height 41
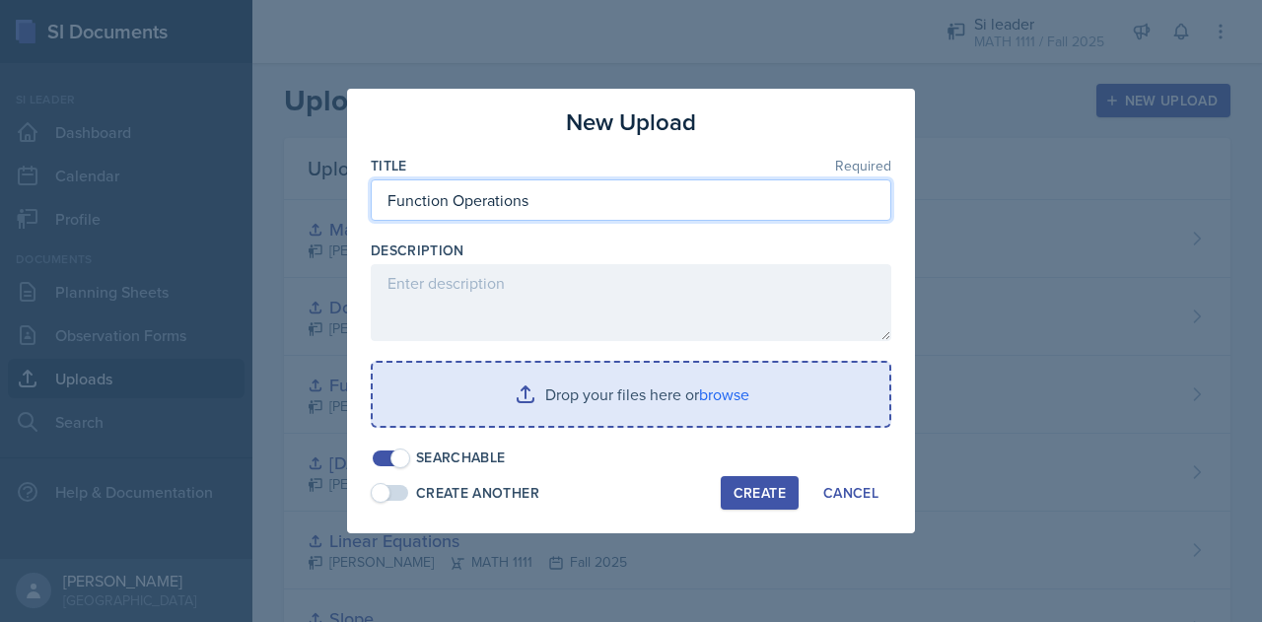
type input "Function Operations"
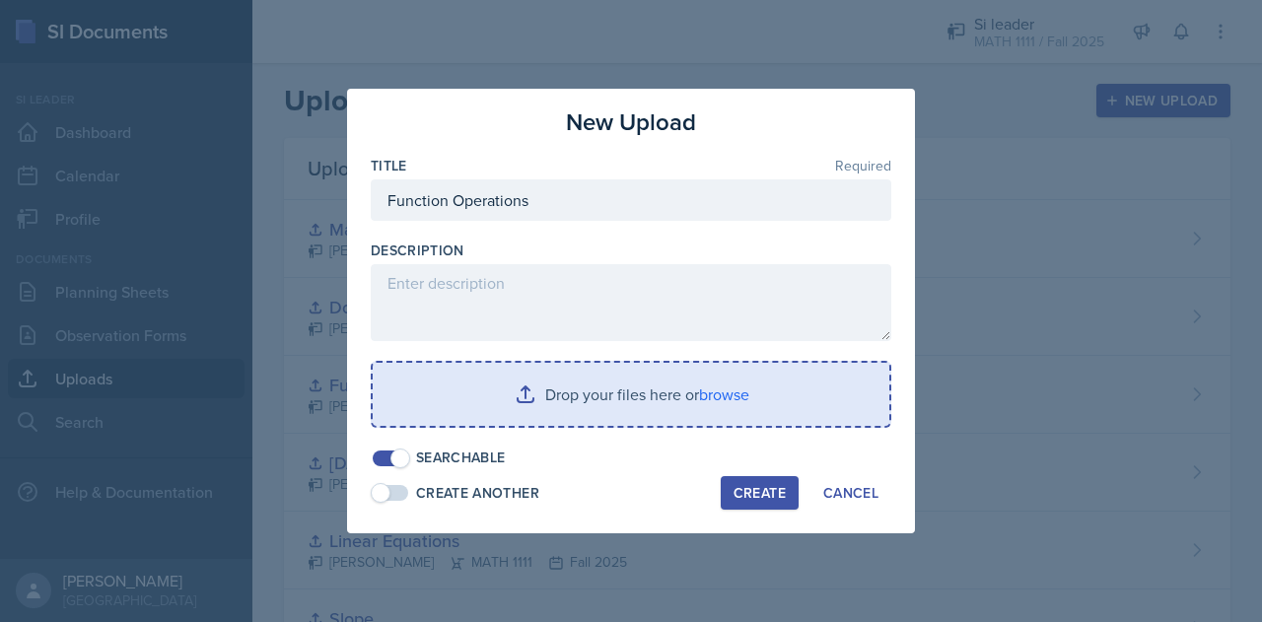
click at [590, 399] on input "file" at bounding box center [631, 394] width 517 height 63
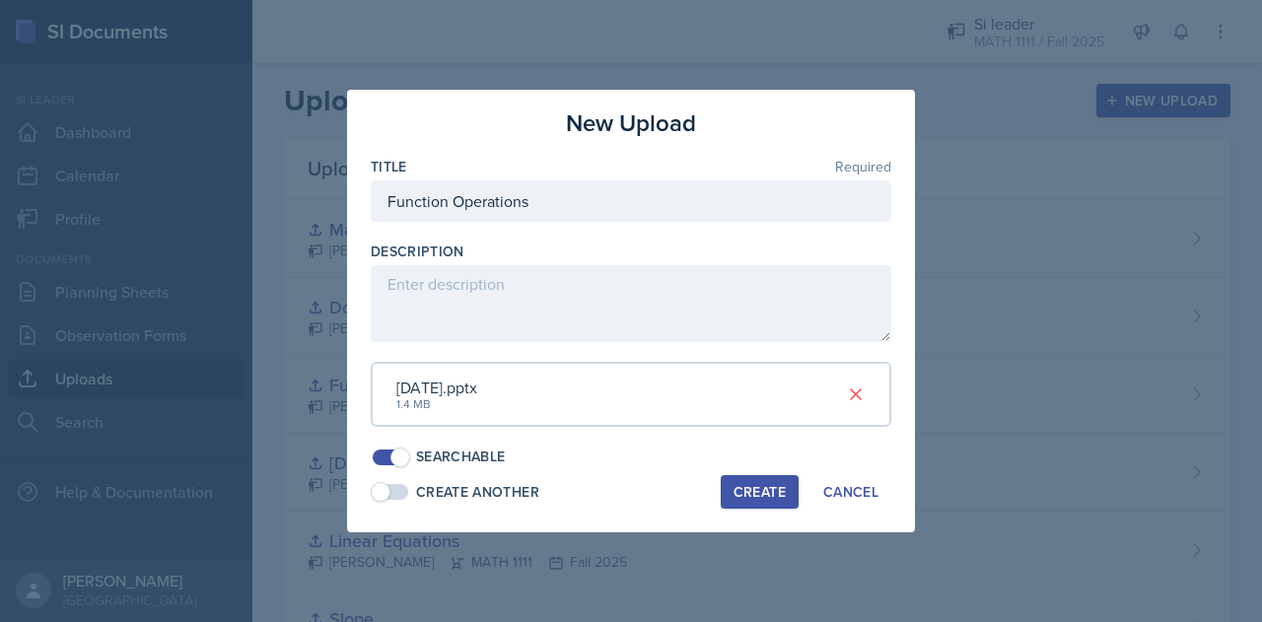
click at [757, 487] on div "Create" at bounding box center [759, 492] width 52 height 16
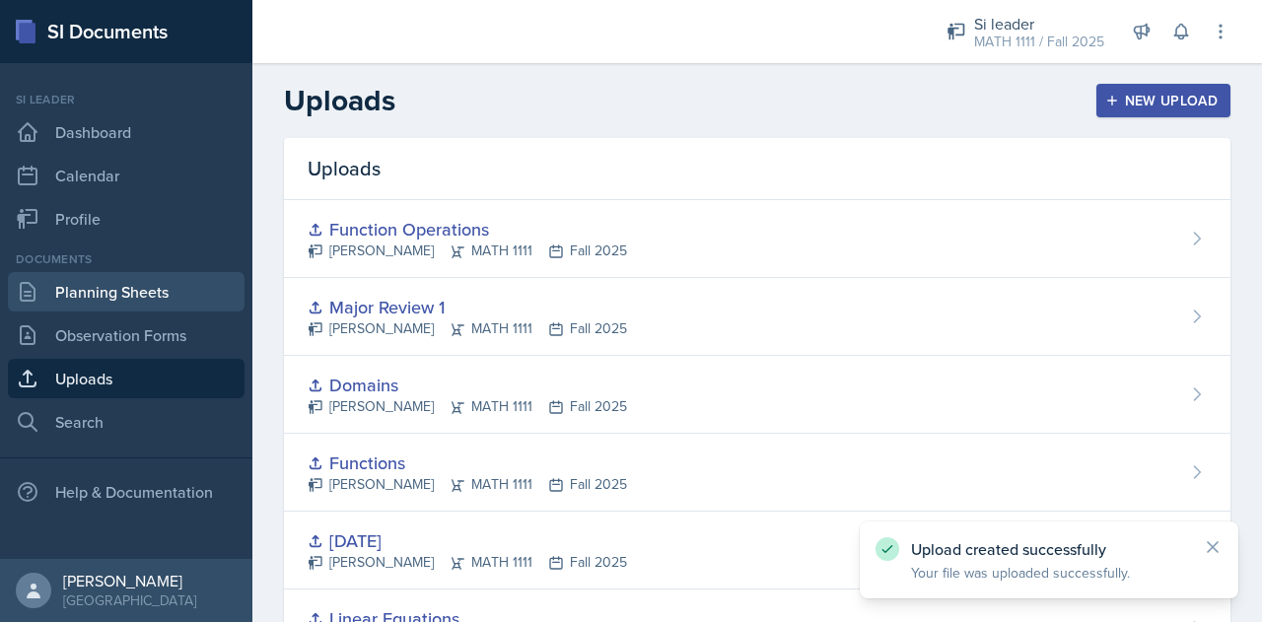
click at [170, 275] on link "Planning Sheets" at bounding box center [126, 291] width 237 height 39
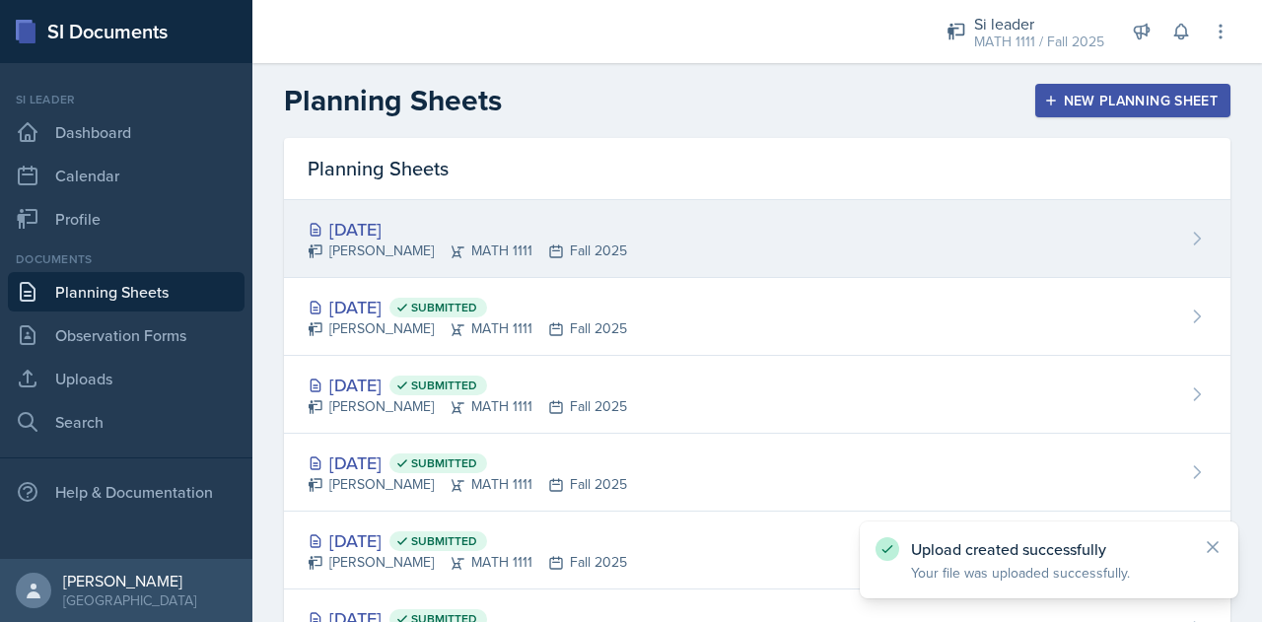
click at [450, 246] on div "[PERSON_NAME] MATH 1111 Fall 2025" at bounding box center [467, 251] width 319 height 21
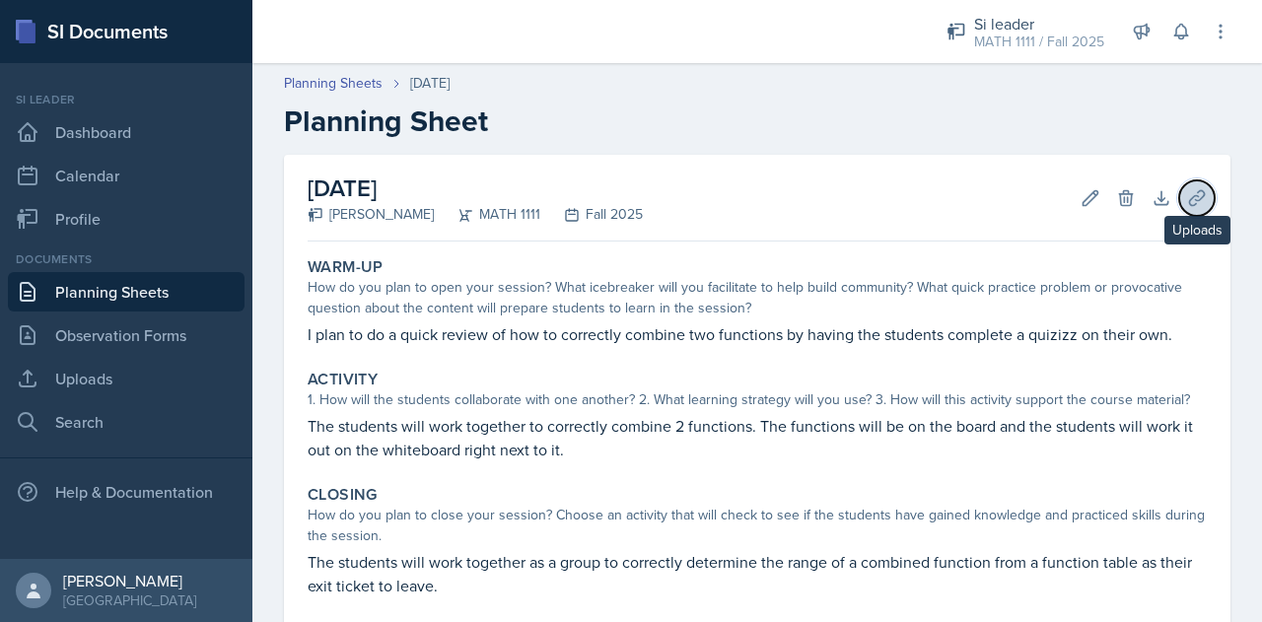
click at [1187, 199] on icon at bounding box center [1197, 198] width 20 height 20
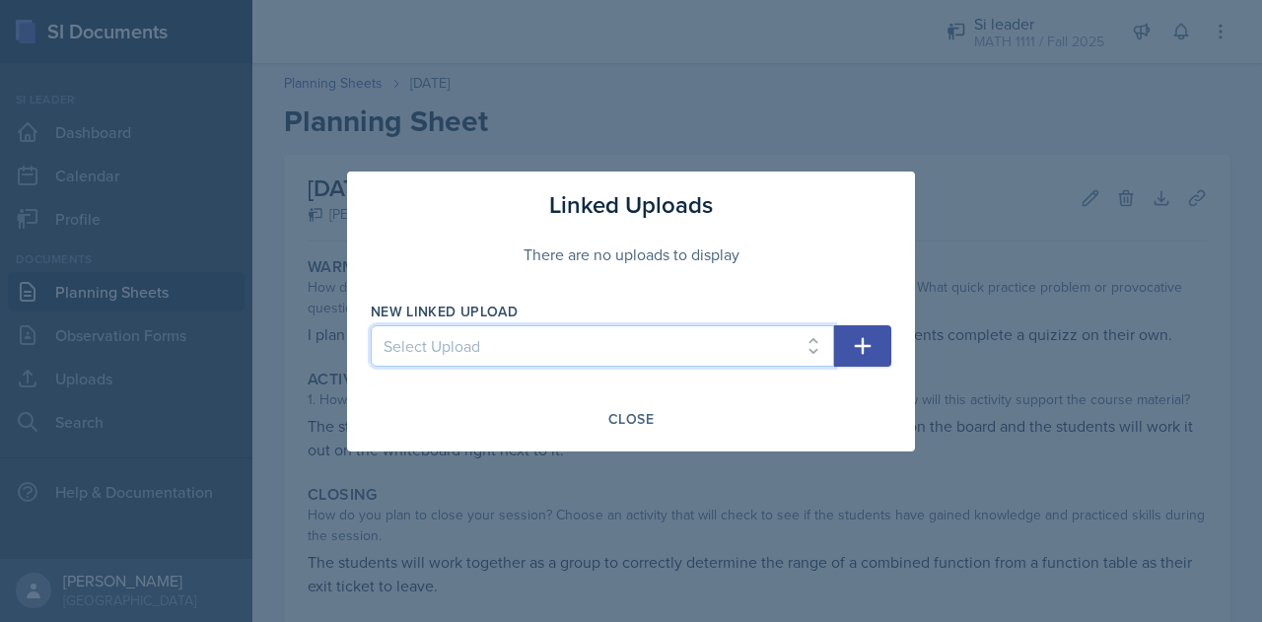
click at [746, 333] on select "Select Upload Inequalitites Slope WKST Slope Linear Equations [DATE] Functions …" at bounding box center [602, 345] width 463 height 41
select select "73b77fb6-c96f-4638-903d-09c1ce4d8770"
click at [371, 325] on select "Select Upload Inequalitites Slope WKST Slope Linear Equations [DATE] Functions …" at bounding box center [602, 345] width 463 height 41
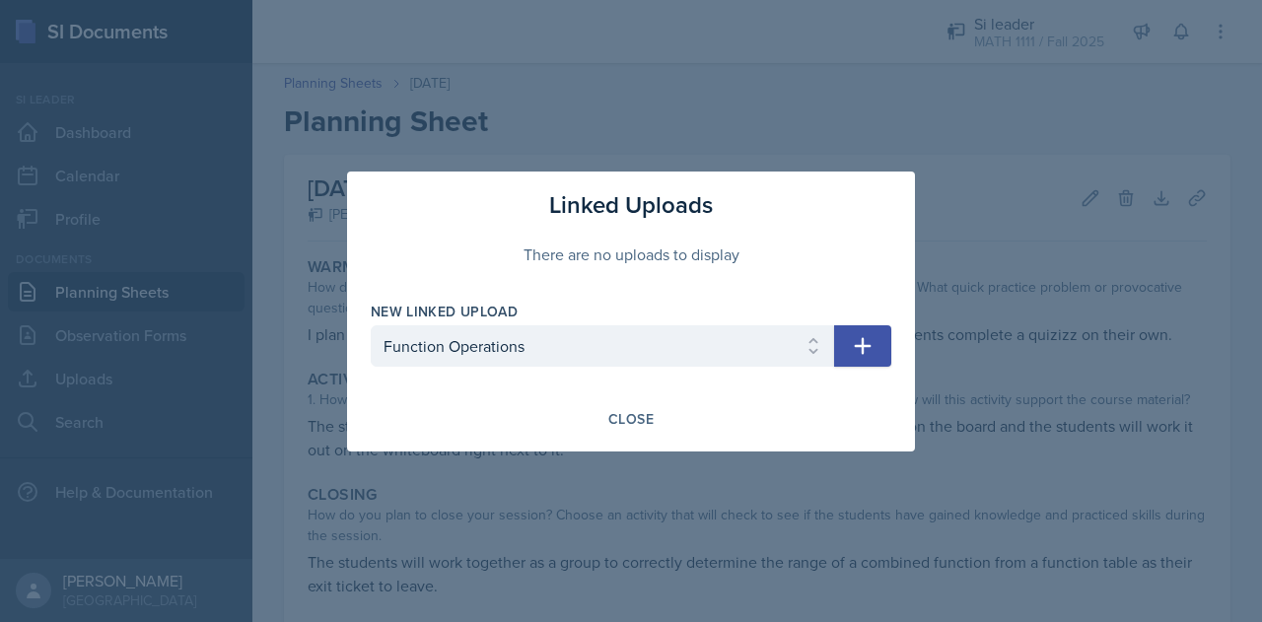
click at [873, 351] on icon "button" at bounding box center [863, 346] width 24 height 24
select select
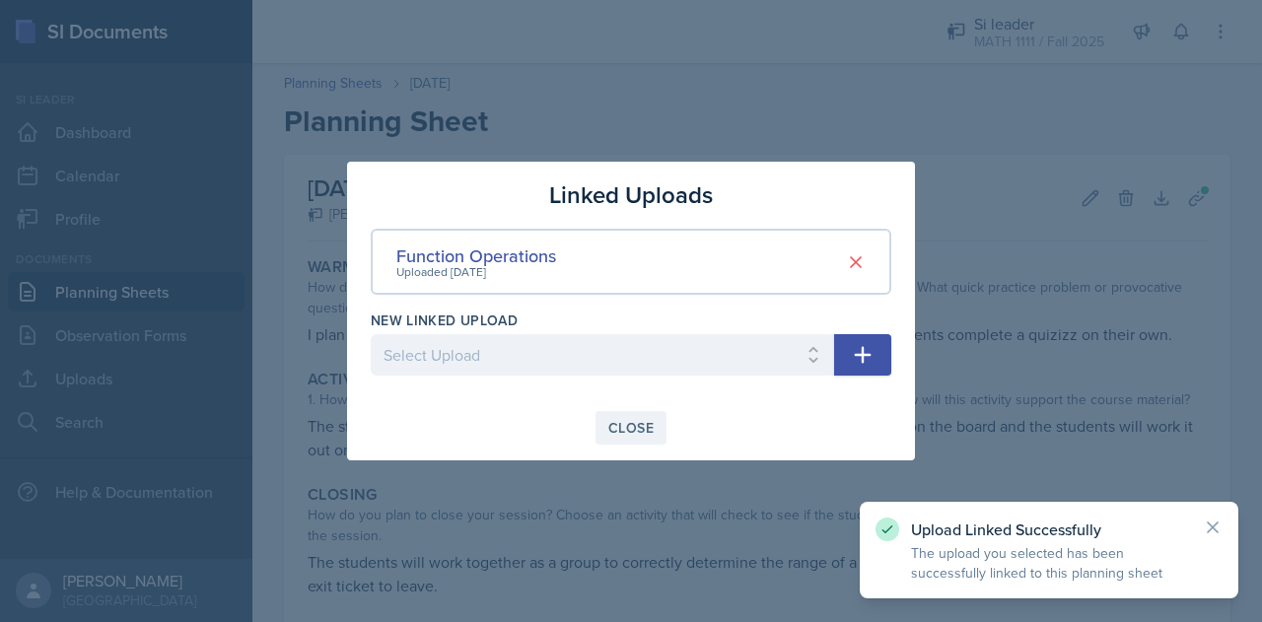
click at [642, 423] on div "Close" at bounding box center [630, 428] width 45 height 16
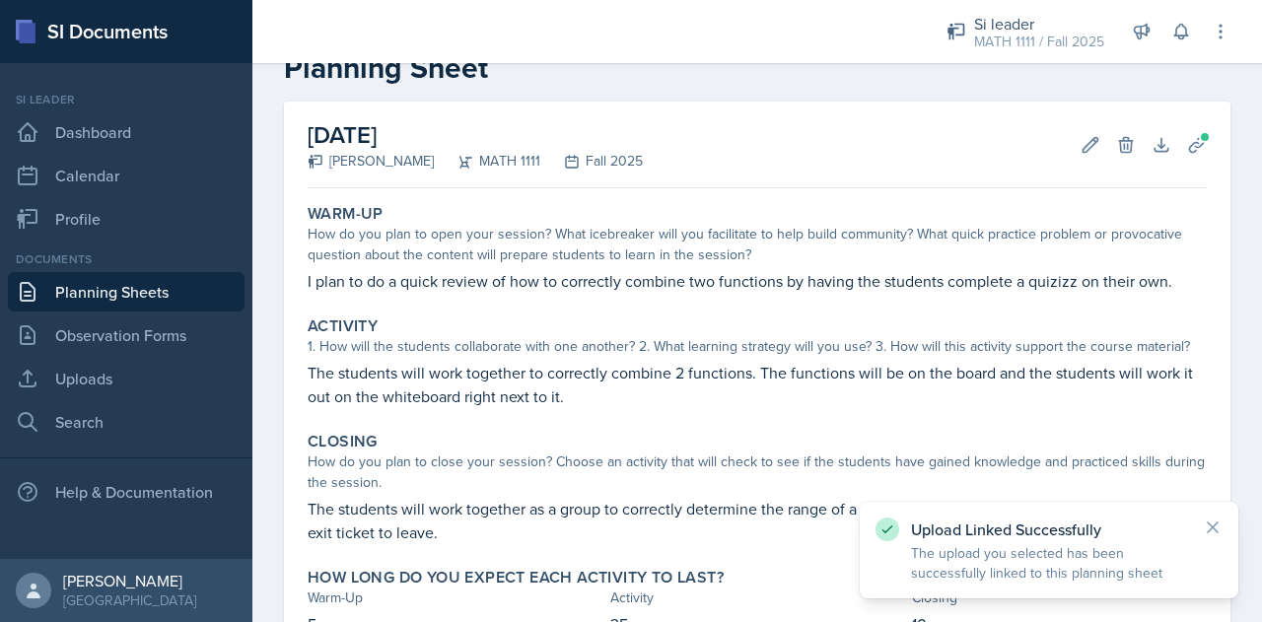
scroll to position [201, 0]
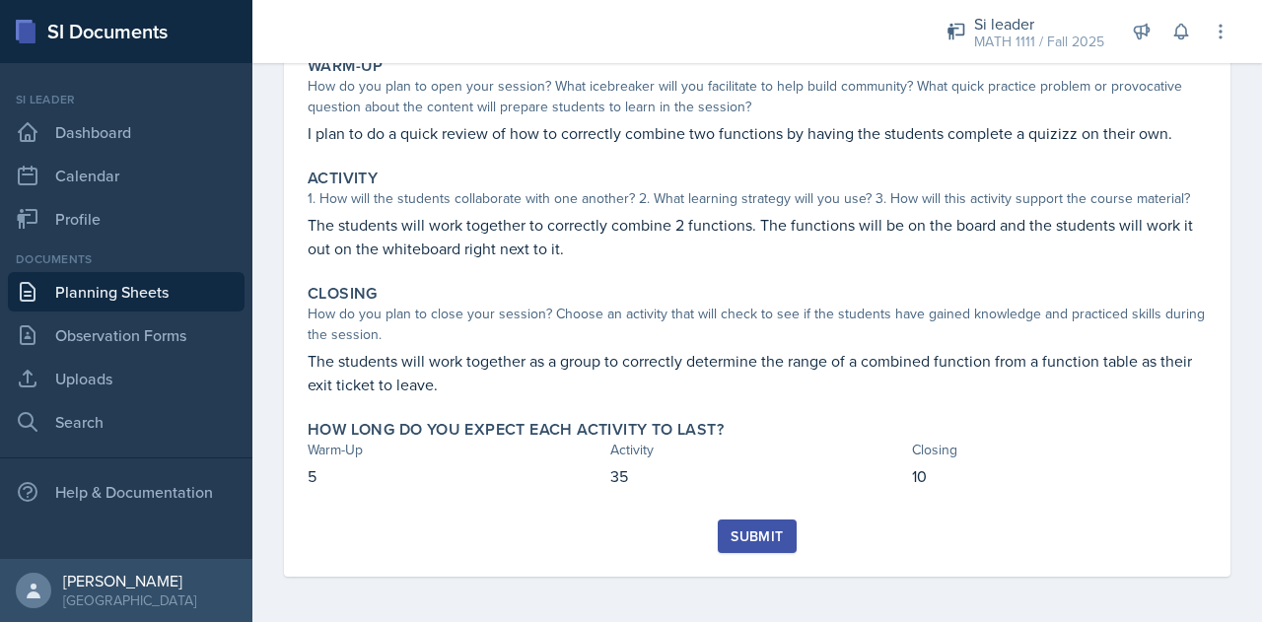
click at [755, 540] on div "Submit" at bounding box center [757, 536] width 52 height 16
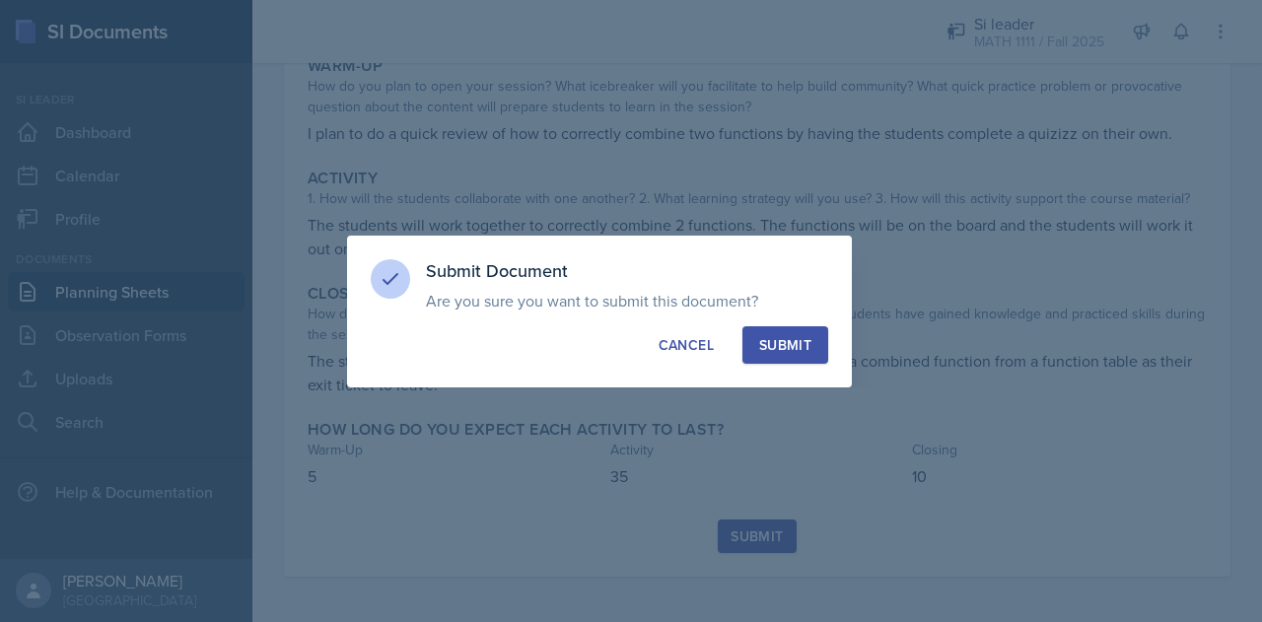
click at [791, 320] on div "Submit Document Are you sure you want to submit this document? This document wi…" at bounding box center [599, 312] width 505 height 152
click at [800, 366] on div "Submit Document Are you sure you want to submit this document? This document wi…" at bounding box center [599, 312] width 505 height 152
click at [791, 352] on div "Submit" at bounding box center [785, 345] width 52 height 20
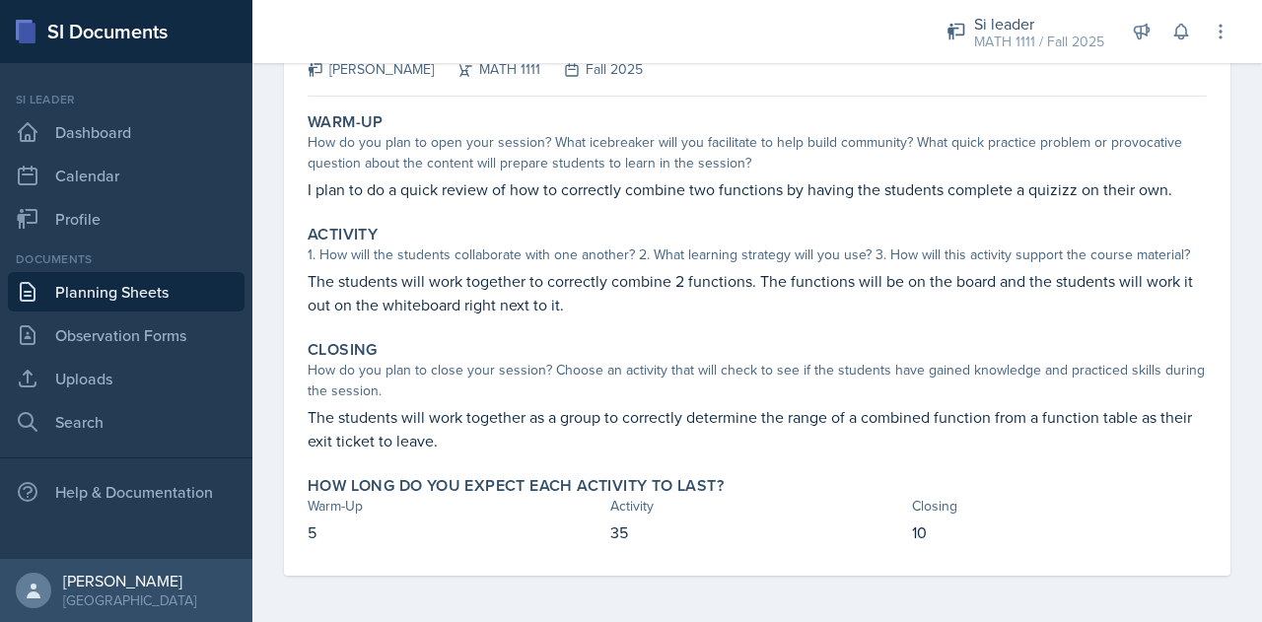
scroll to position [0, 0]
